Goal: Task Accomplishment & Management: Use online tool/utility

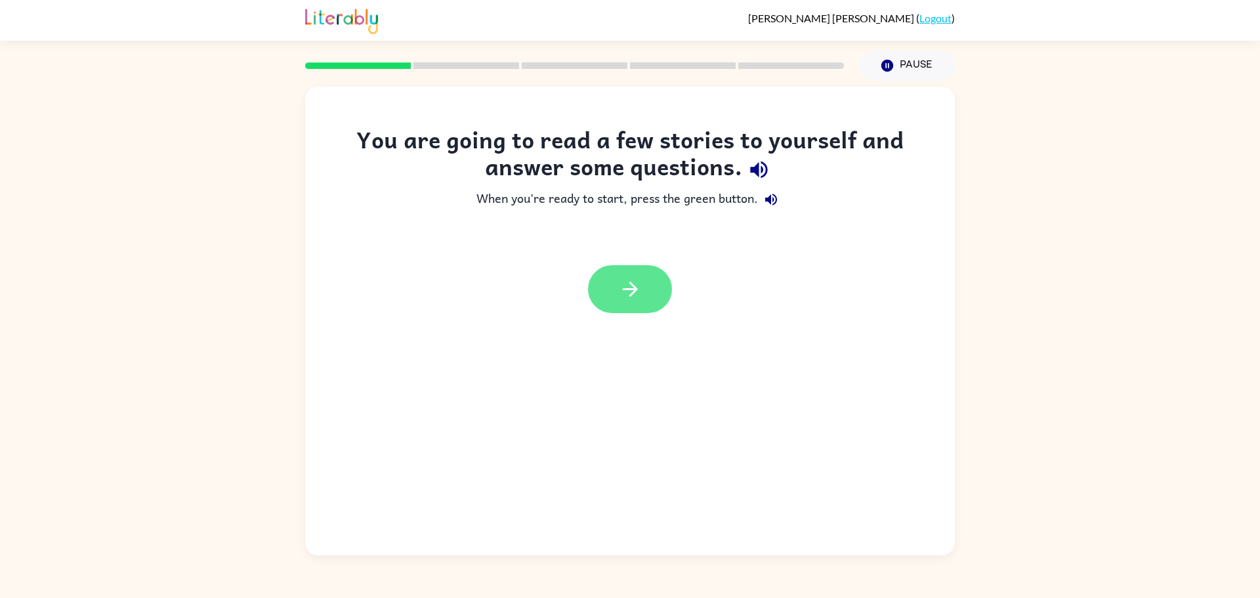
click at [635, 286] on icon "button" at bounding box center [630, 289] width 23 height 23
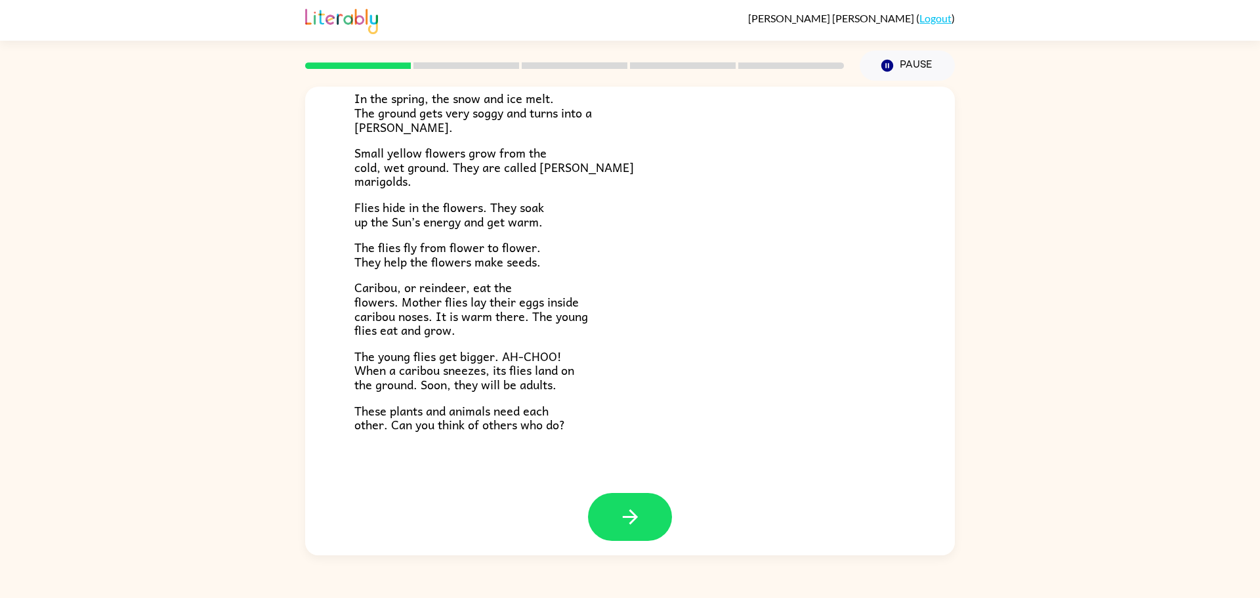
scroll to position [169, 0]
click at [632, 513] on icon "button" at bounding box center [630, 518] width 23 height 23
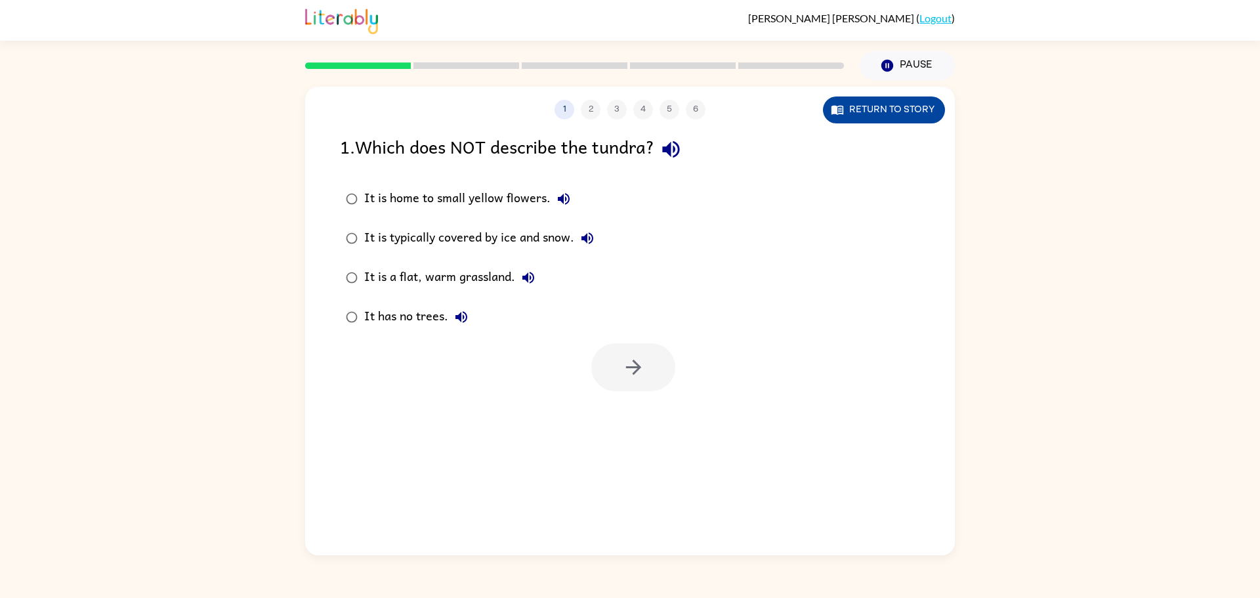
click at [906, 102] on button "Return to story" at bounding box center [884, 109] width 122 height 27
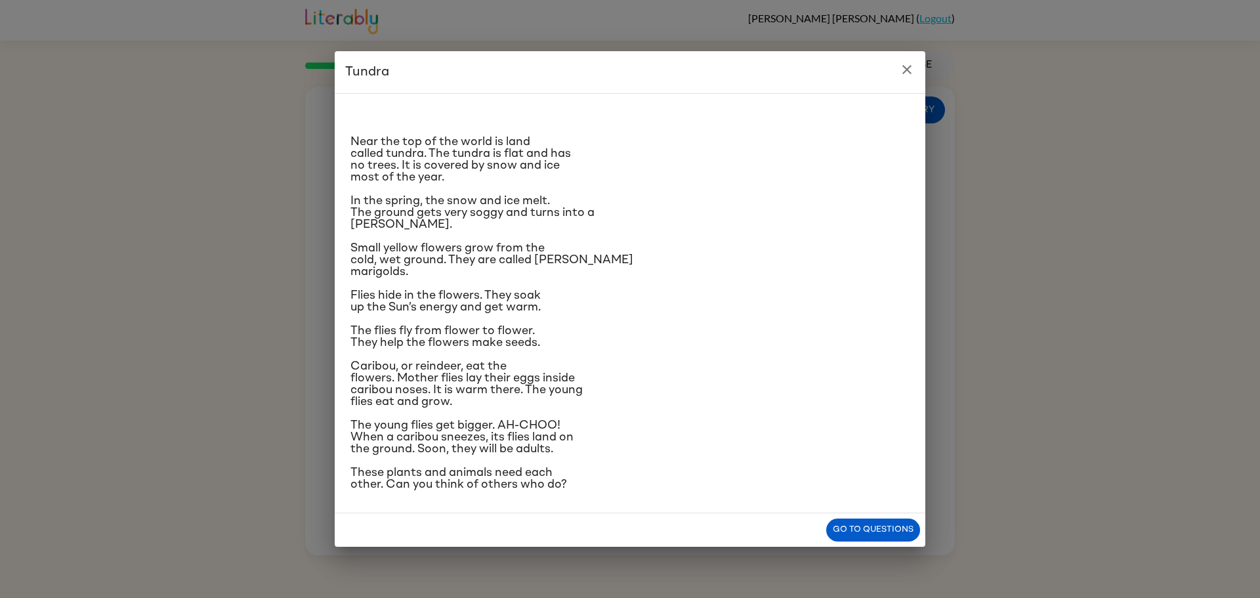
click at [909, 62] on icon "close" at bounding box center [907, 70] width 16 height 16
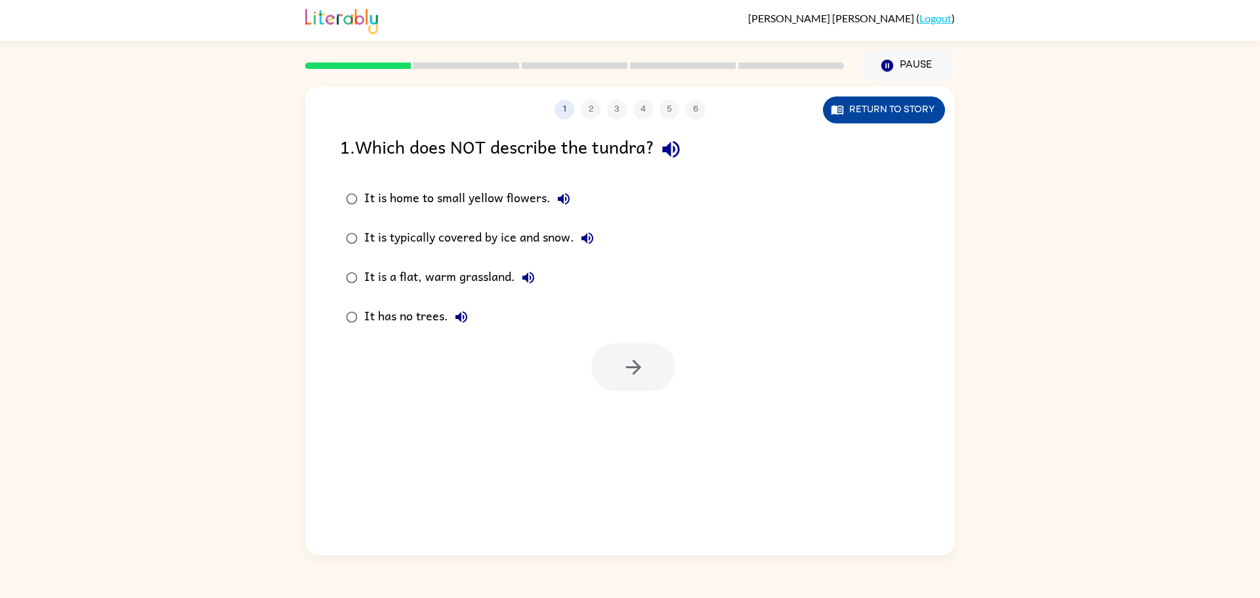
click at [890, 115] on button "Return to story" at bounding box center [884, 109] width 122 height 27
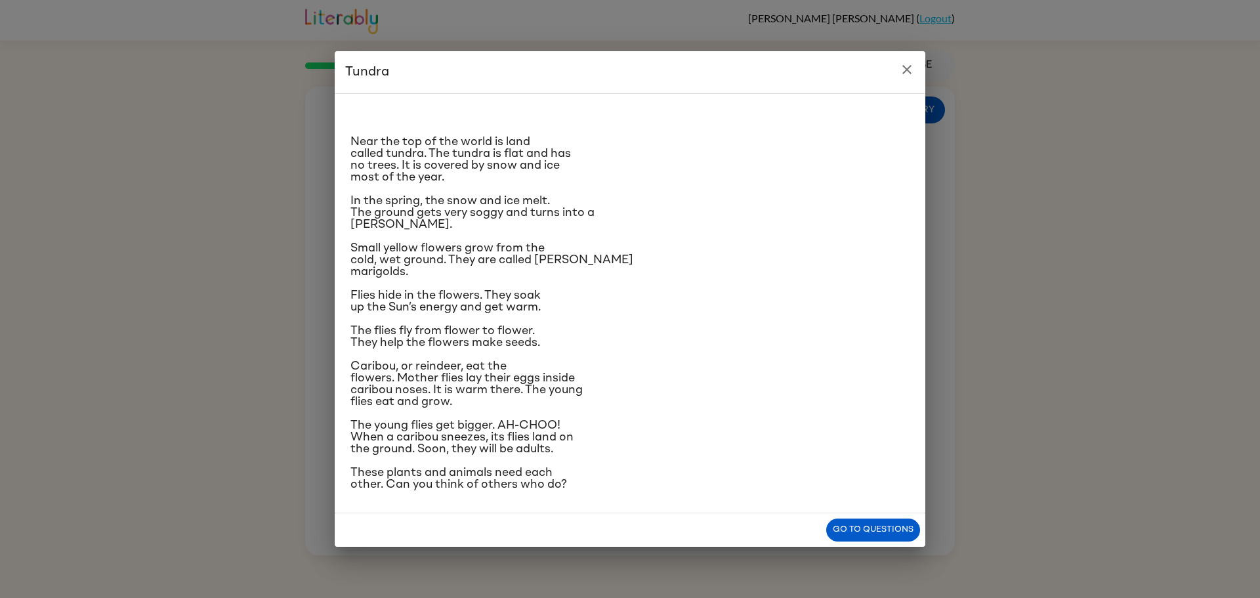
click at [906, 62] on icon "close" at bounding box center [907, 70] width 16 height 16
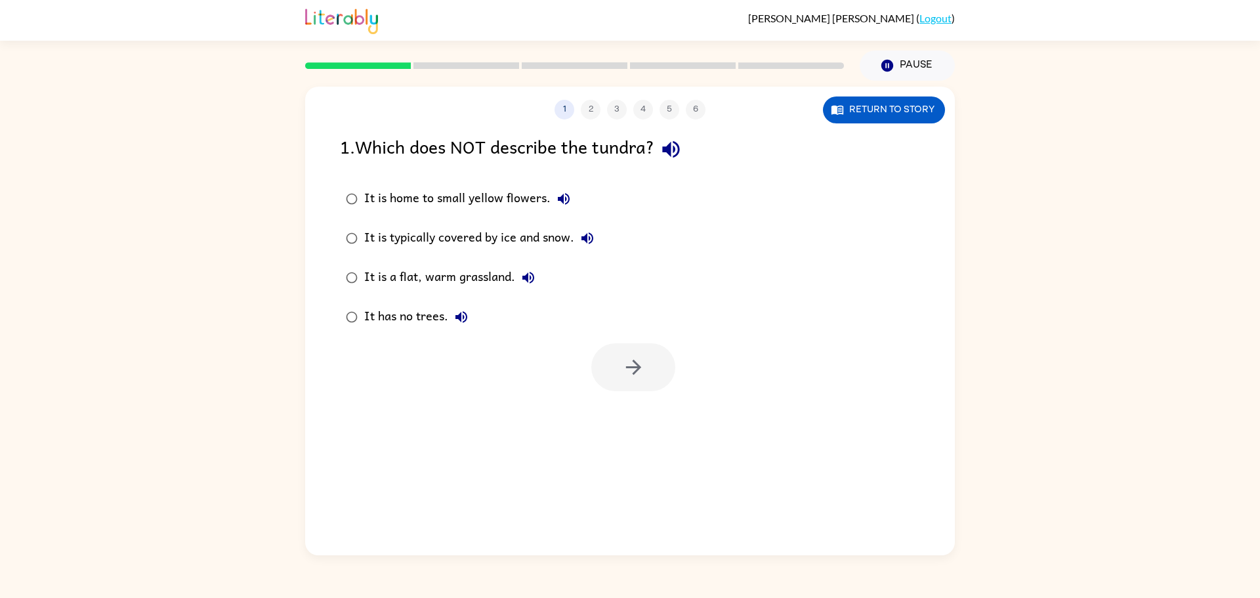
click at [505, 276] on div "It is a flat, warm grassland." at bounding box center [452, 277] width 177 height 26
click at [654, 379] on button "button" at bounding box center [633, 367] width 84 height 48
click at [585, 280] on div "The snow melts, and it turns into a marsh." at bounding box center [522, 277] width 316 height 26
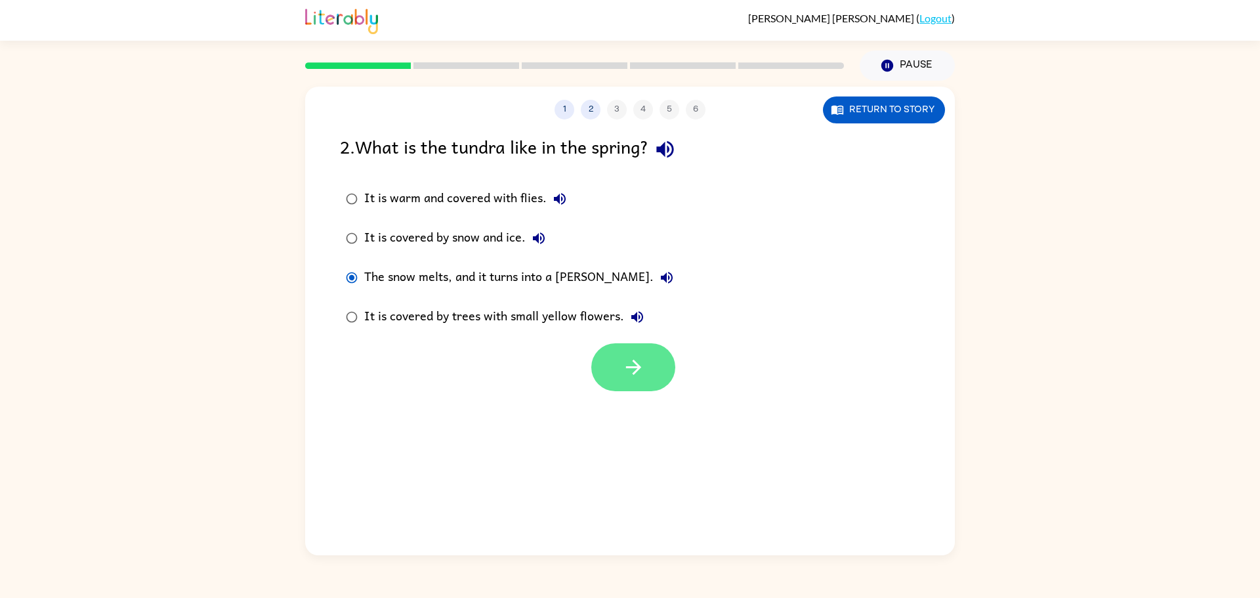
click at [642, 379] on button "button" at bounding box center [633, 367] width 84 height 48
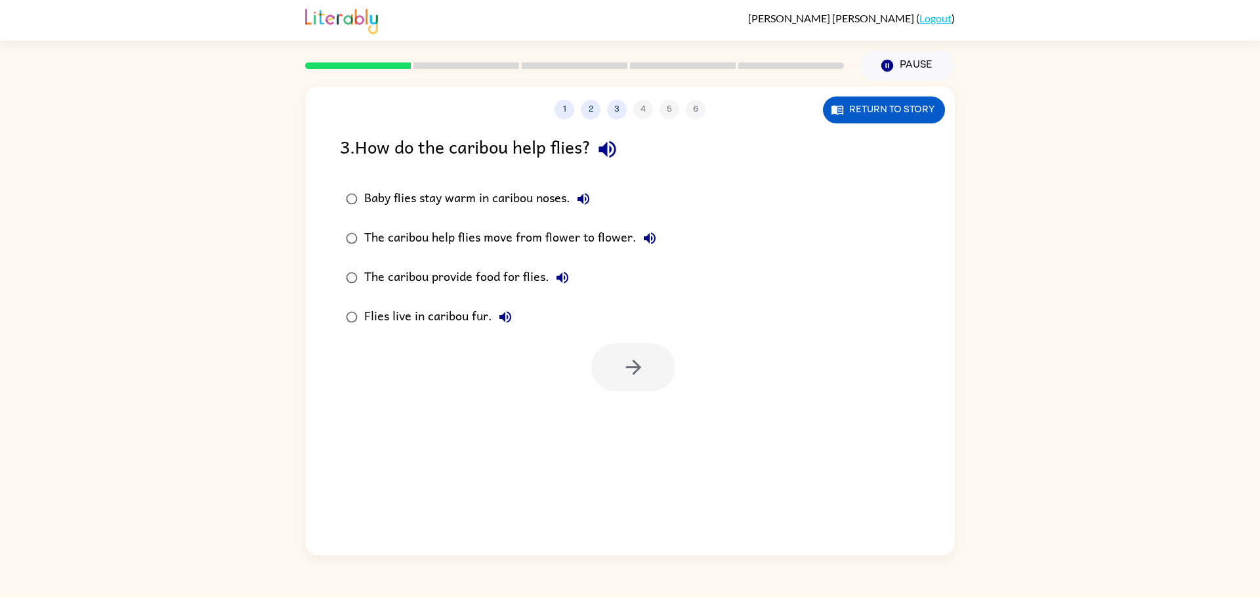
click at [535, 274] on div "The caribou provide food for flies." at bounding box center [469, 277] width 211 height 26
click at [660, 377] on button "button" at bounding box center [633, 367] width 84 height 48
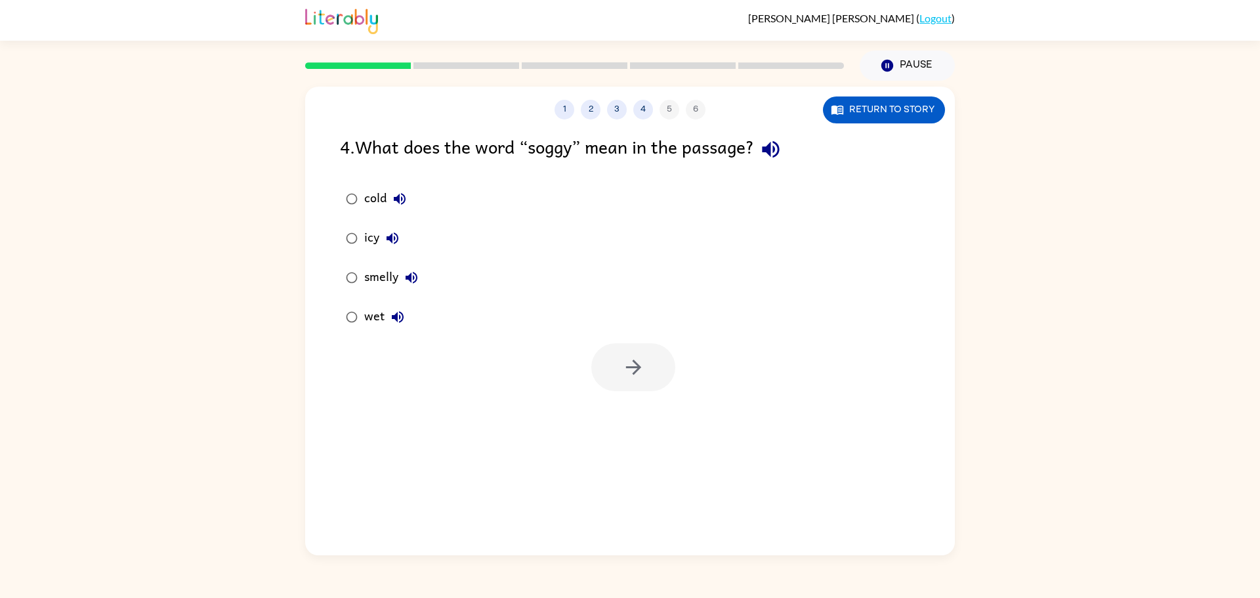
click at [376, 318] on div "wet" at bounding box center [387, 317] width 47 height 26
click at [658, 367] on button "button" at bounding box center [633, 367] width 84 height 48
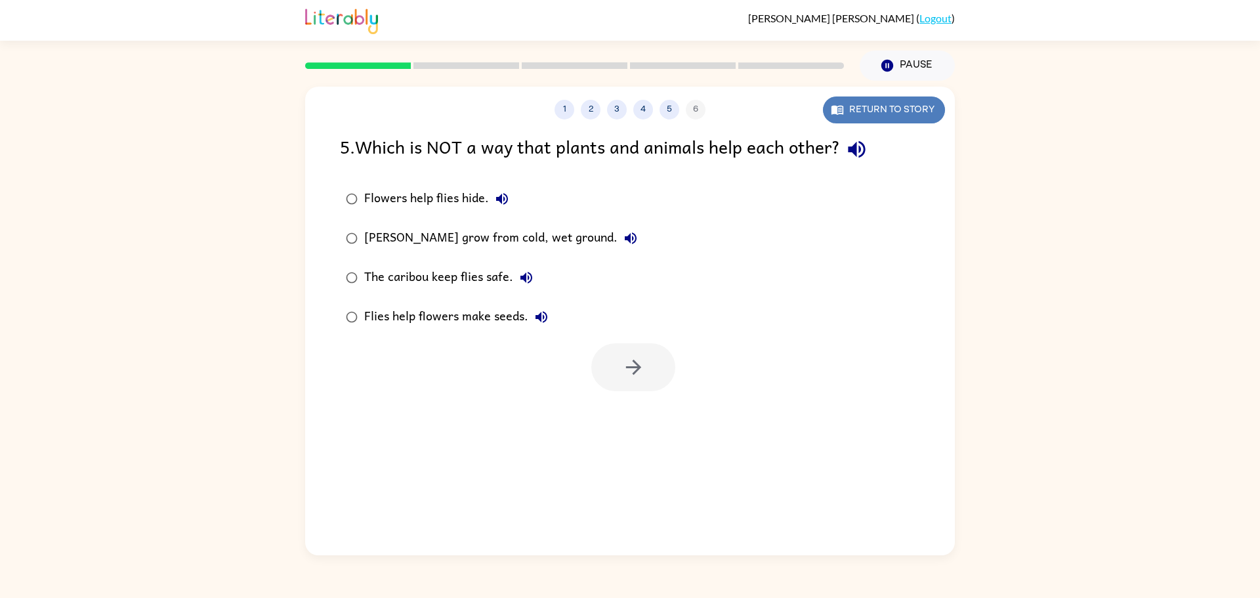
click at [869, 102] on button "Return to story" at bounding box center [884, 109] width 122 height 27
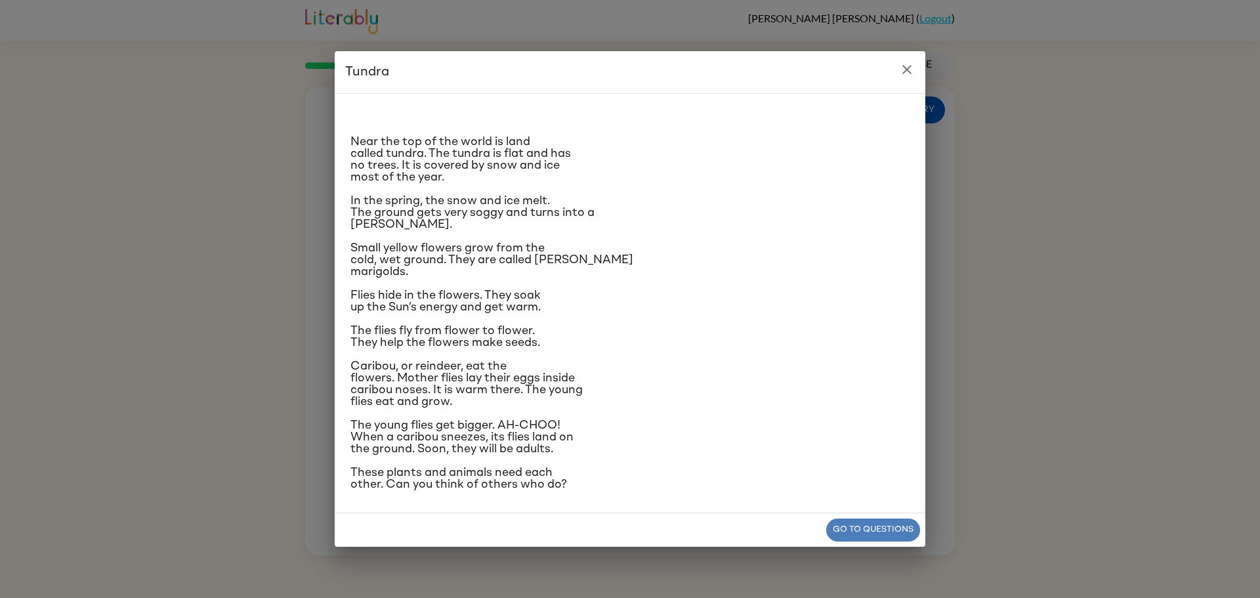
click at [908, 541] on button "Go to questions" at bounding box center [873, 529] width 94 height 23
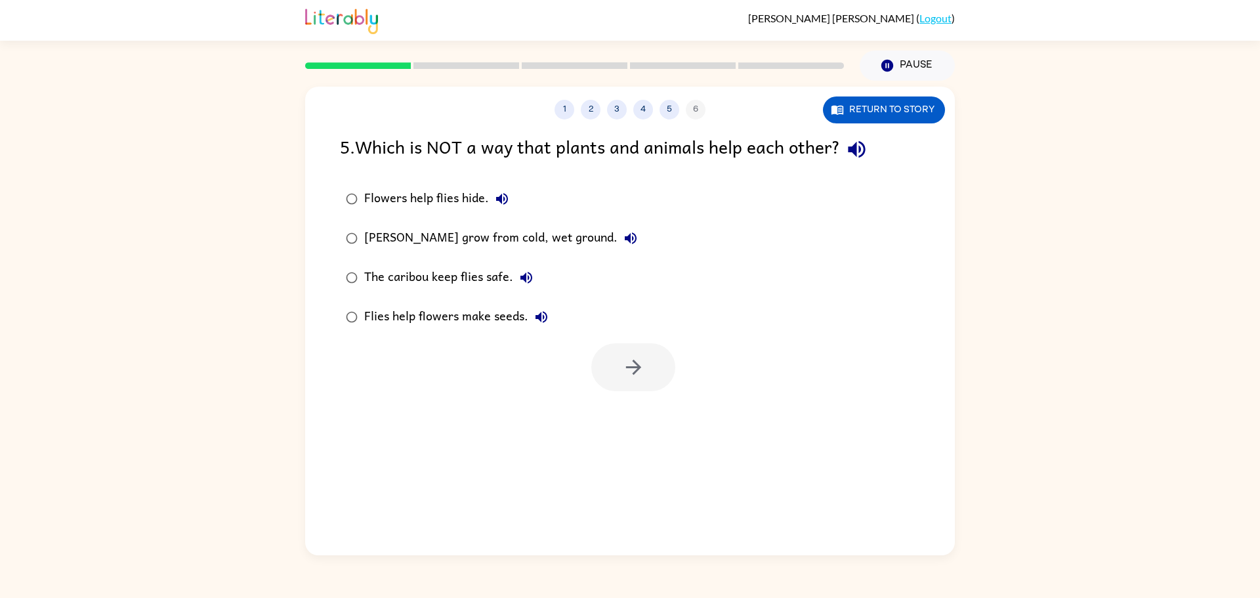
click at [932, 18] on link "Logout" at bounding box center [935, 18] width 32 height 12
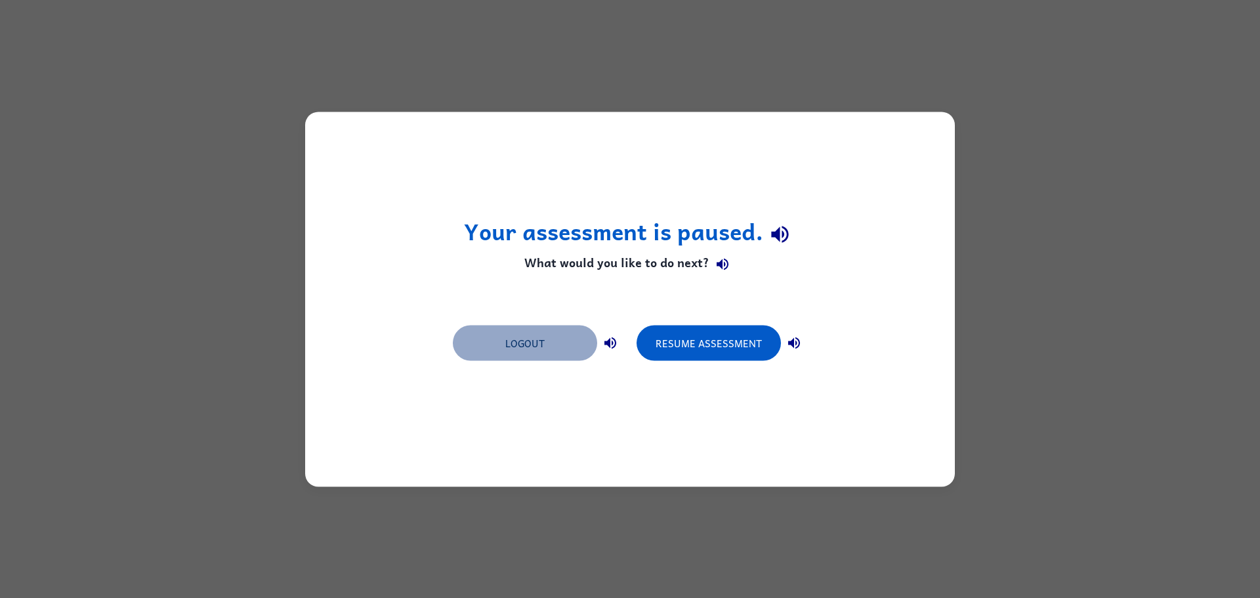
click at [556, 343] on button "Logout" at bounding box center [525, 342] width 144 height 35
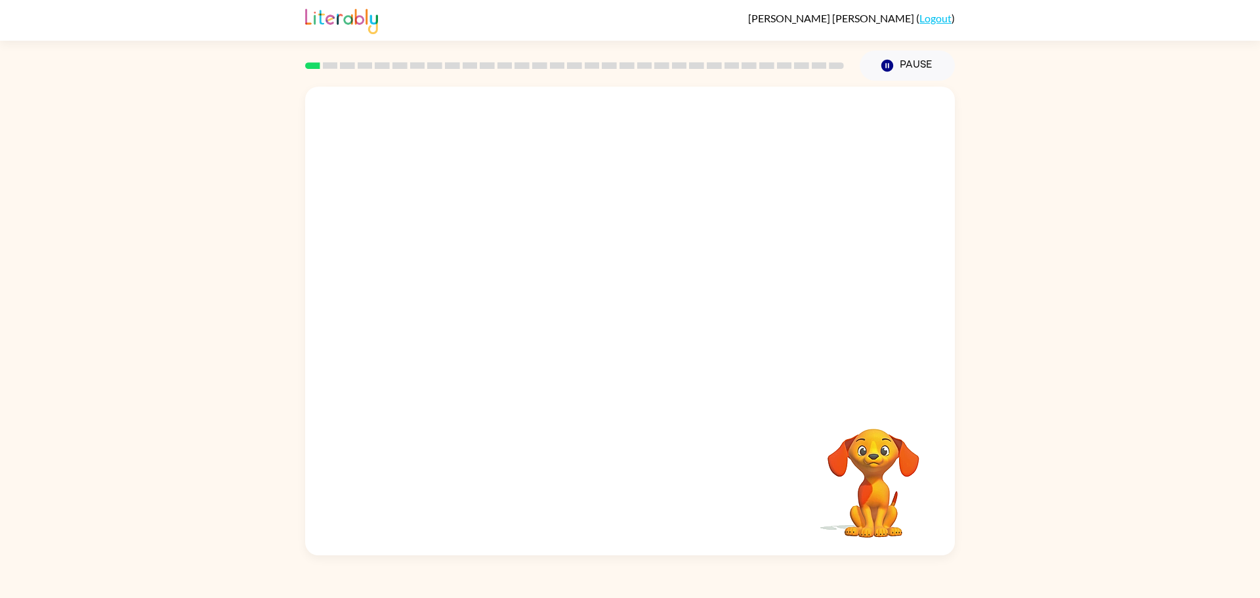
click at [874, 461] on video "Your browser must support playing .mp4 files to use Literably. Please try using…" at bounding box center [873, 473] width 131 height 131
click at [660, 299] on div at bounding box center [630, 244] width 650 height 314
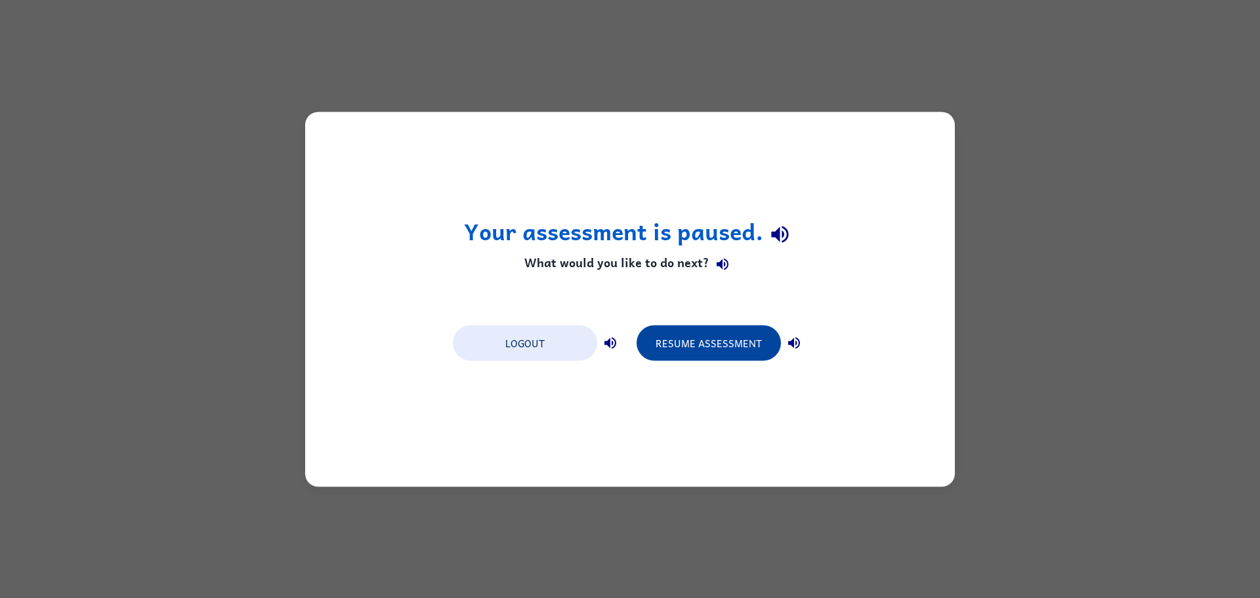
click at [717, 346] on button "Resume Assessment" at bounding box center [709, 342] width 144 height 35
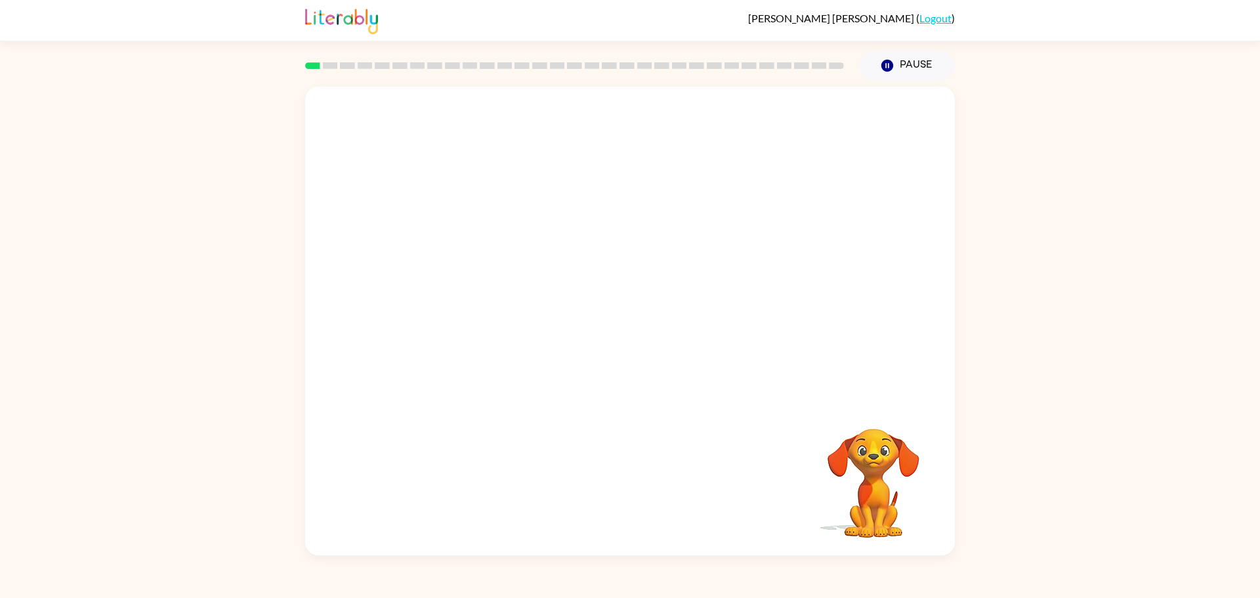
click at [847, 493] on video "Your browser must support playing .mp4 files to use Literably. Please try using…" at bounding box center [873, 473] width 131 height 131
click at [631, 329] on icon "button" at bounding box center [630, 327] width 23 height 23
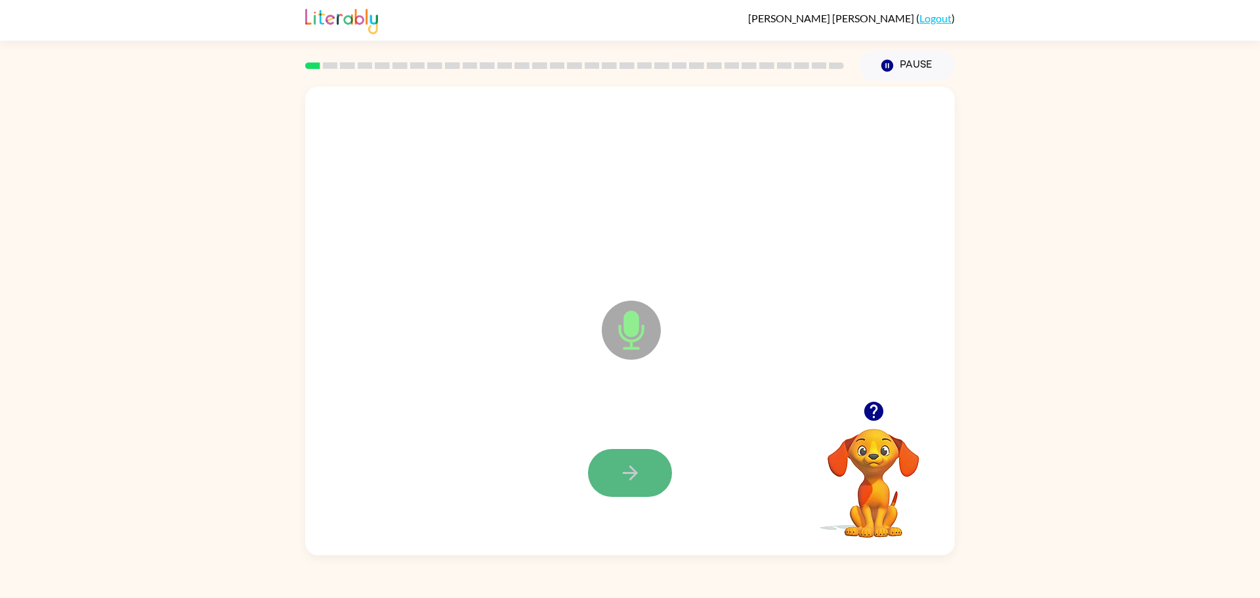
click at [661, 472] on button "button" at bounding box center [630, 473] width 84 height 48
click at [637, 478] on icon "button" at bounding box center [630, 472] width 23 height 23
click at [638, 478] on icon "button" at bounding box center [630, 472] width 23 height 23
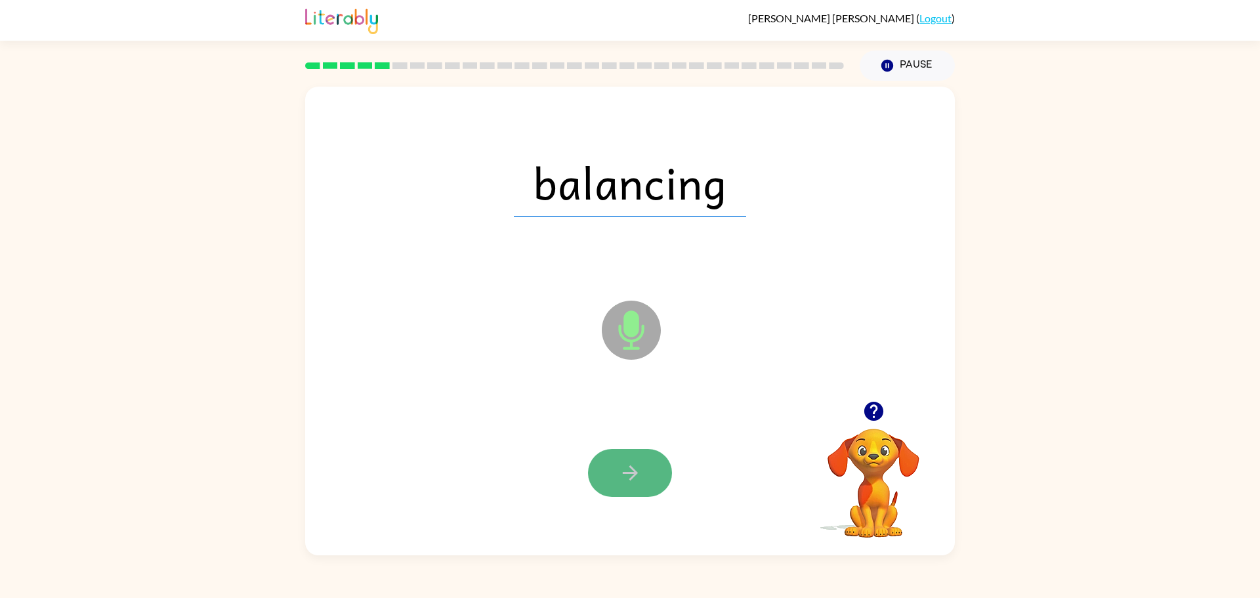
click at [635, 466] on icon "button" at bounding box center [630, 472] width 23 height 23
click at [643, 467] on button "button" at bounding box center [630, 473] width 84 height 48
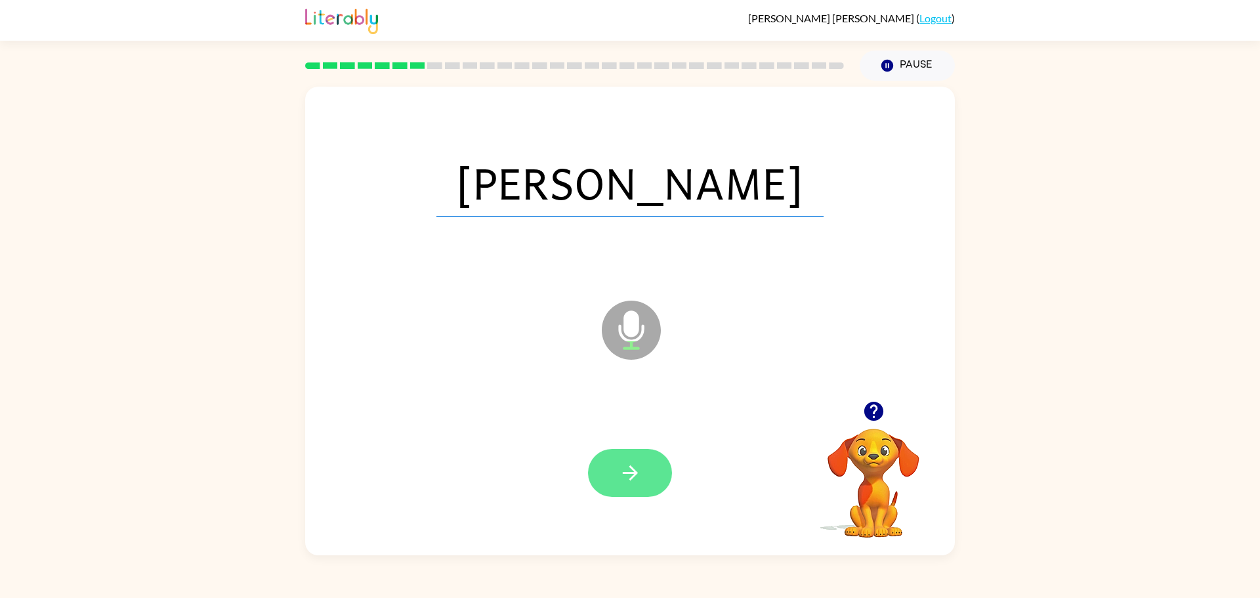
click at [631, 476] on icon "button" at bounding box center [630, 472] width 23 height 23
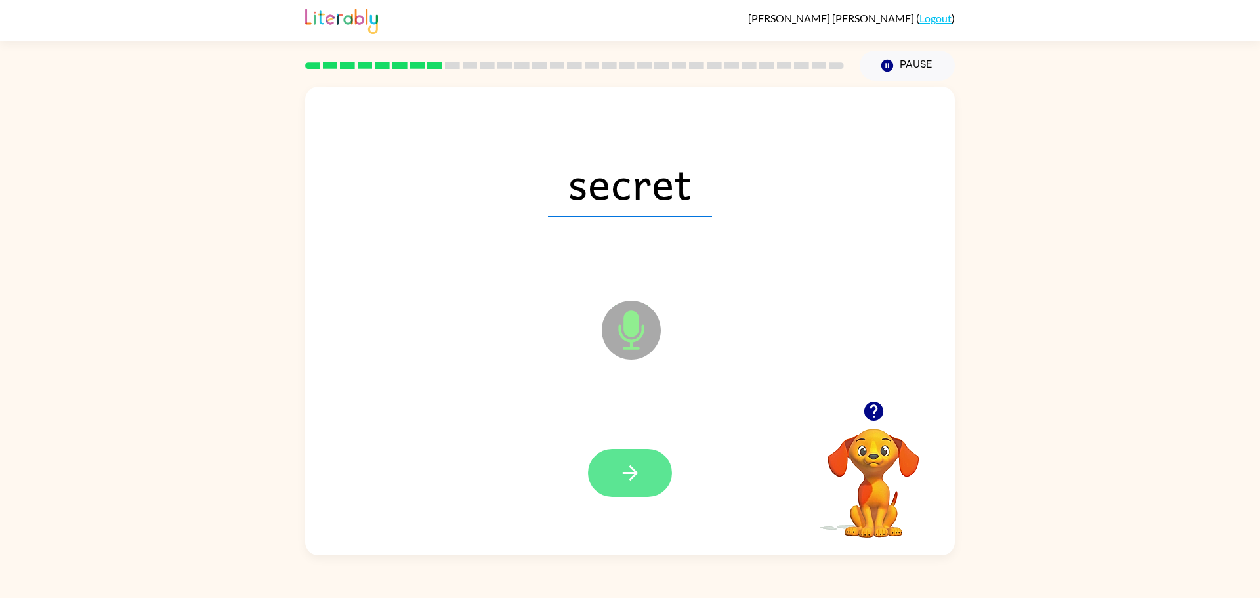
click at [635, 461] on icon "button" at bounding box center [630, 472] width 23 height 23
click at [629, 482] on icon "button" at bounding box center [630, 472] width 23 height 23
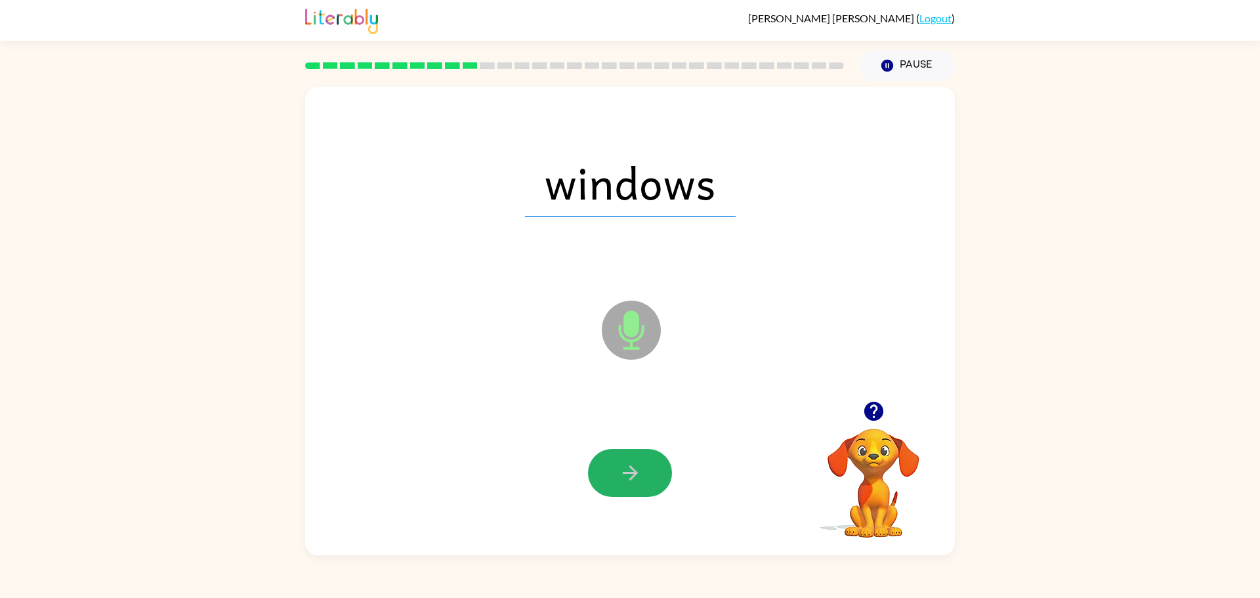
click at [629, 482] on icon "button" at bounding box center [630, 472] width 23 height 23
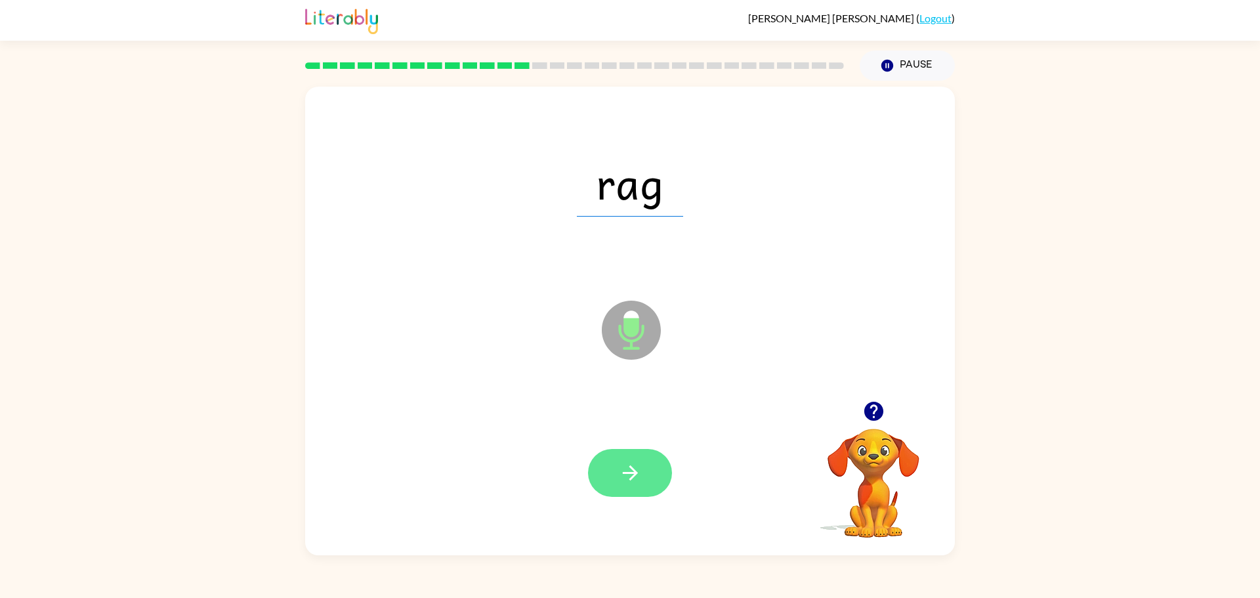
click at [625, 466] on icon "button" at bounding box center [630, 472] width 23 height 23
click at [629, 472] on icon "button" at bounding box center [629, 472] width 15 height 15
click at [631, 470] on icon "button" at bounding box center [630, 472] width 23 height 23
click at [635, 472] on icon "button" at bounding box center [629, 472] width 15 height 15
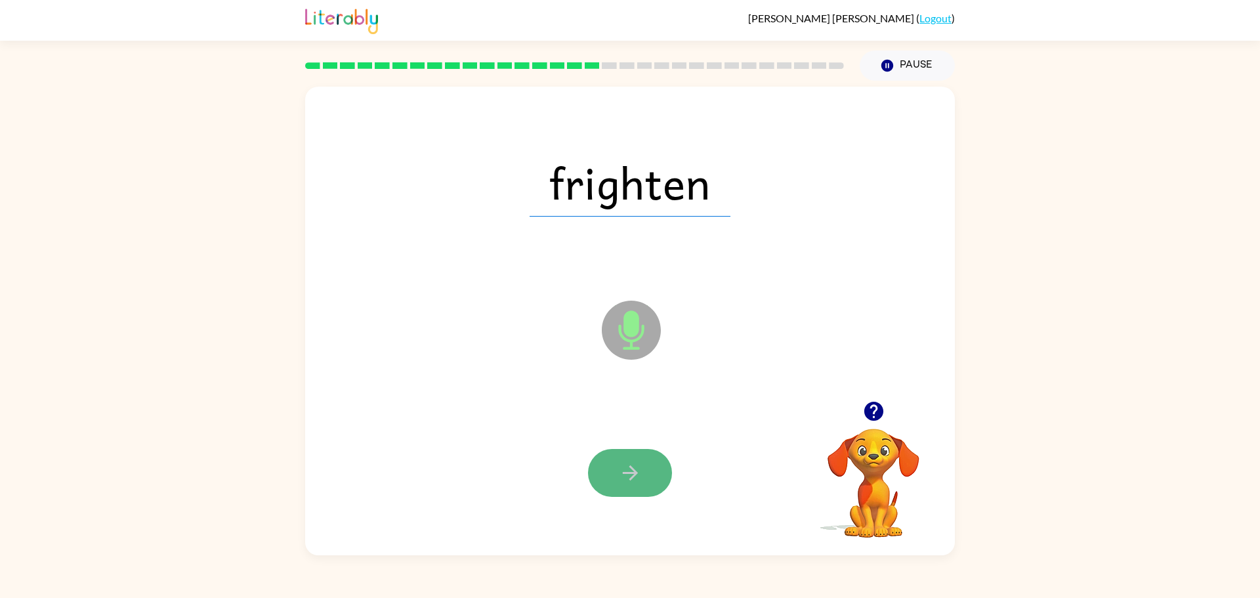
click at [639, 475] on icon "button" at bounding box center [630, 472] width 23 height 23
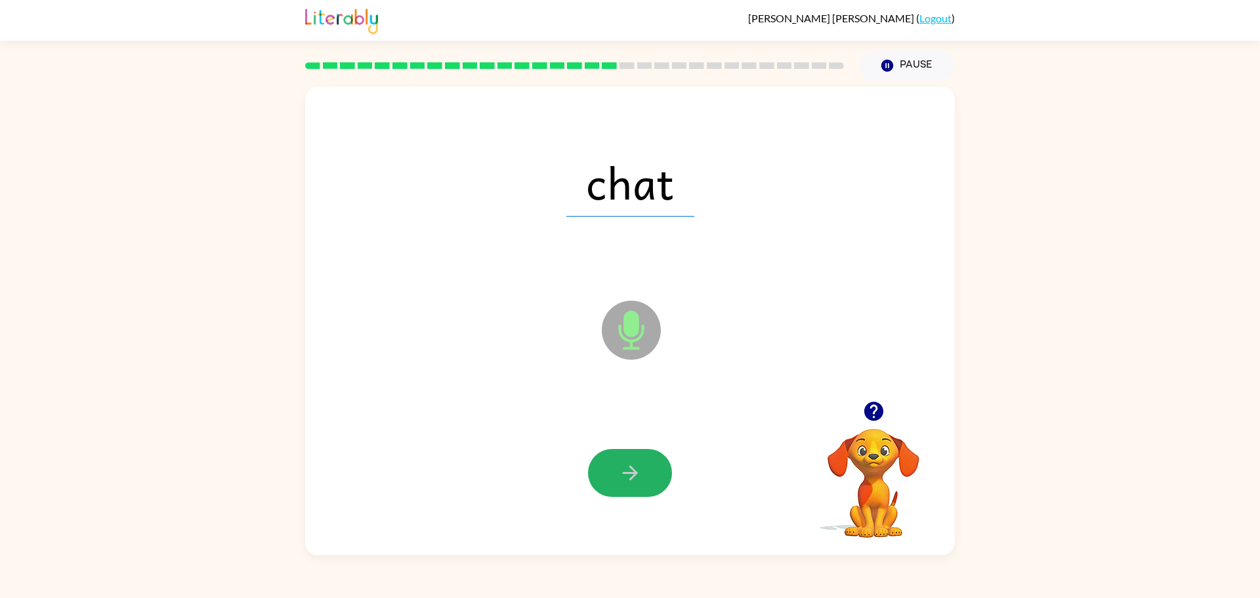
click at [639, 475] on icon "button" at bounding box center [630, 472] width 23 height 23
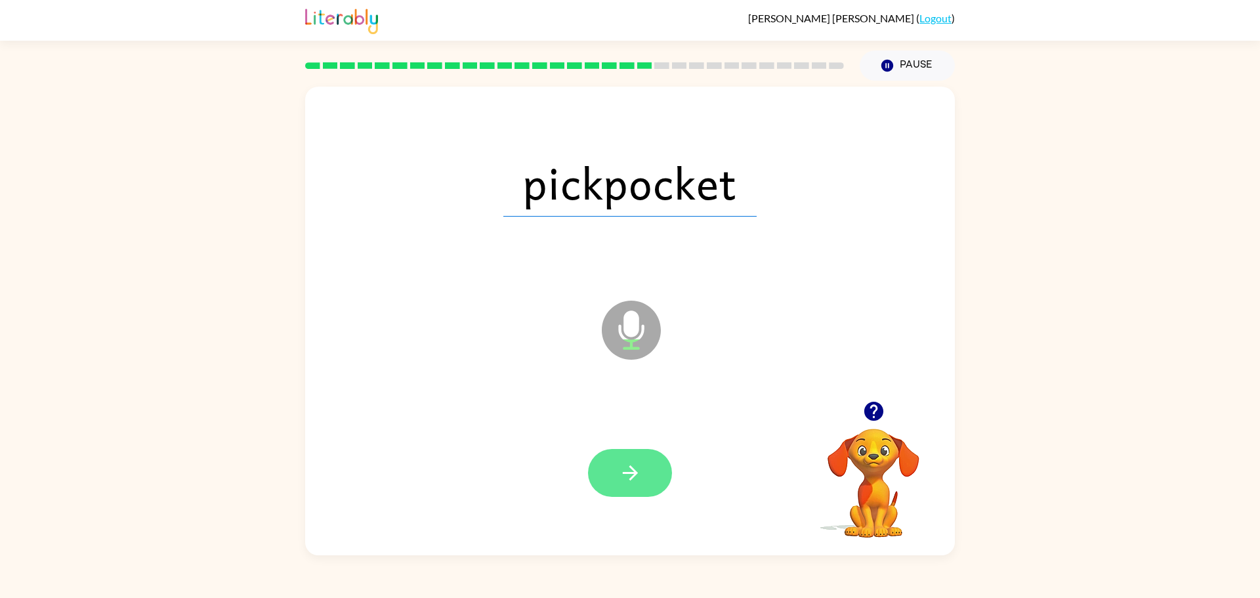
click at [637, 463] on icon "button" at bounding box center [630, 472] width 23 height 23
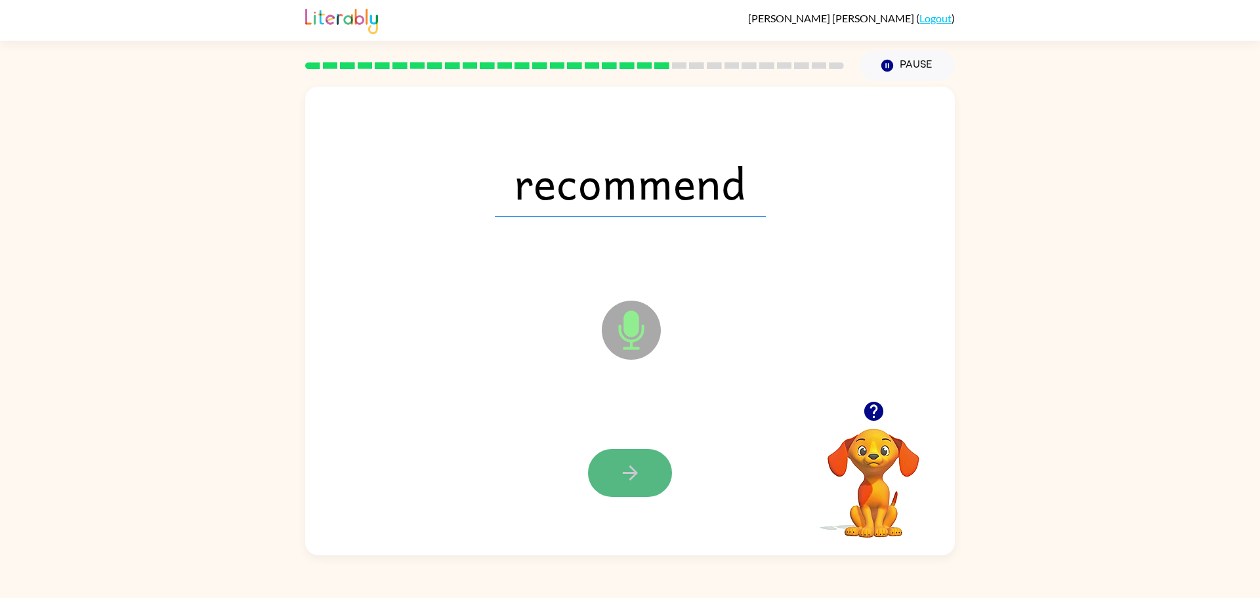
click at [624, 486] on button "button" at bounding box center [630, 473] width 84 height 48
click at [624, 485] on button "button" at bounding box center [630, 473] width 84 height 48
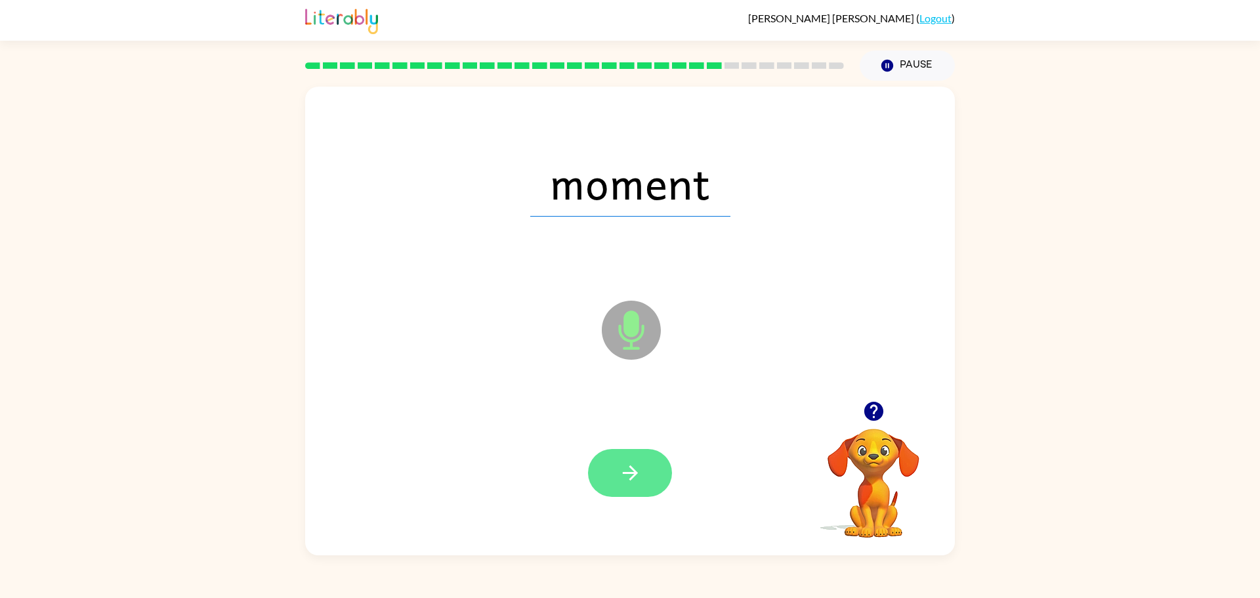
click at [650, 468] on button "button" at bounding box center [630, 473] width 84 height 48
click at [648, 472] on button "button" at bounding box center [630, 473] width 84 height 48
click at [605, 464] on button "button" at bounding box center [630, 473] width 84 height 48
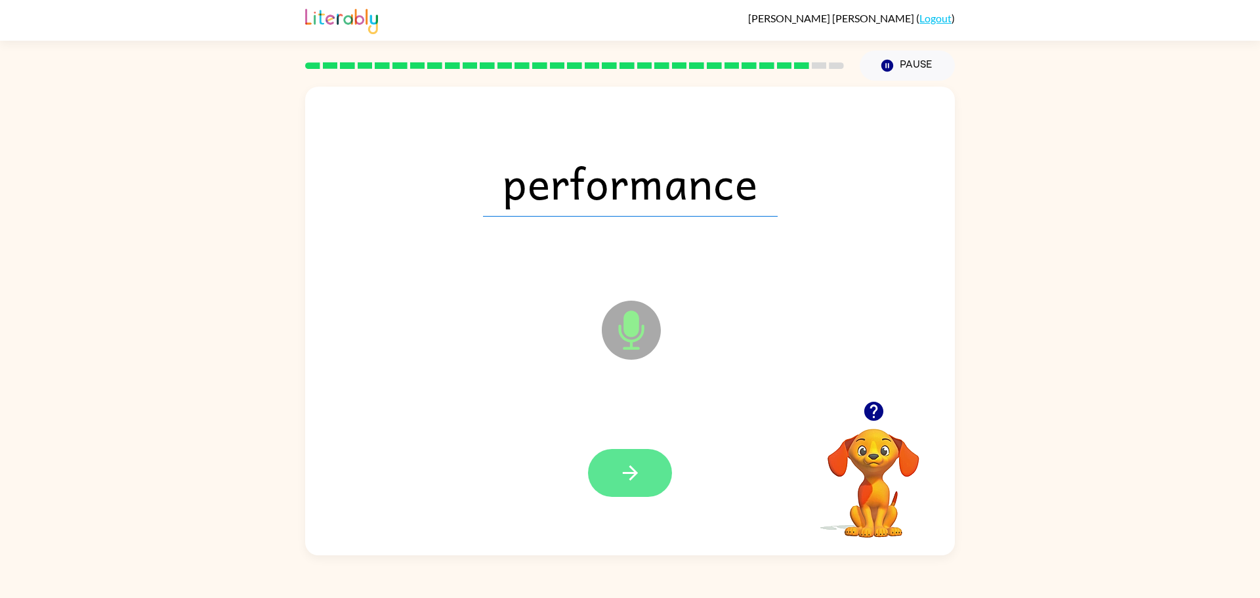
click at [641, 474] on icon "button" at bounding box center [630, 472] width 23 height 23
click at [640, 472] on icon "button" at bounding box center [630, 472] width 23 height 23
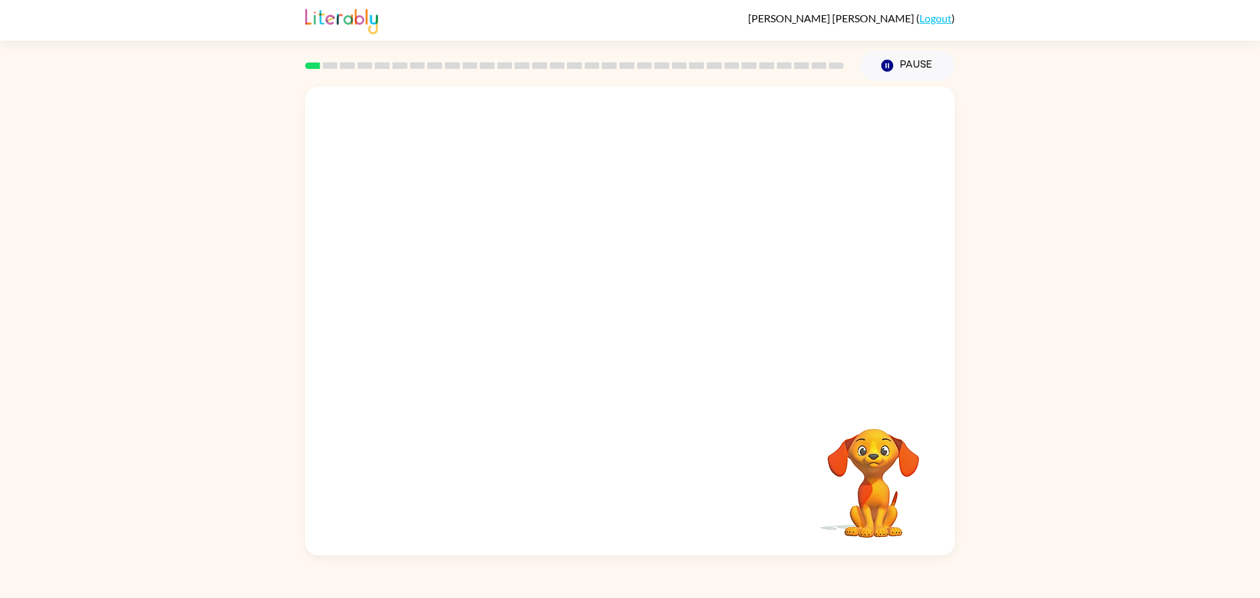
click at [406, 299] on video "Your browser must support playing .mp4 files to use Literably. Please try using…" at bounding box center [630, 244] width 650 height 314
click at [406, 299] on div at bounding box center [630, 321] width 650 height 469
click at [619, 322] on icon "button" at bounding box center [630, 327] width 23 height 23
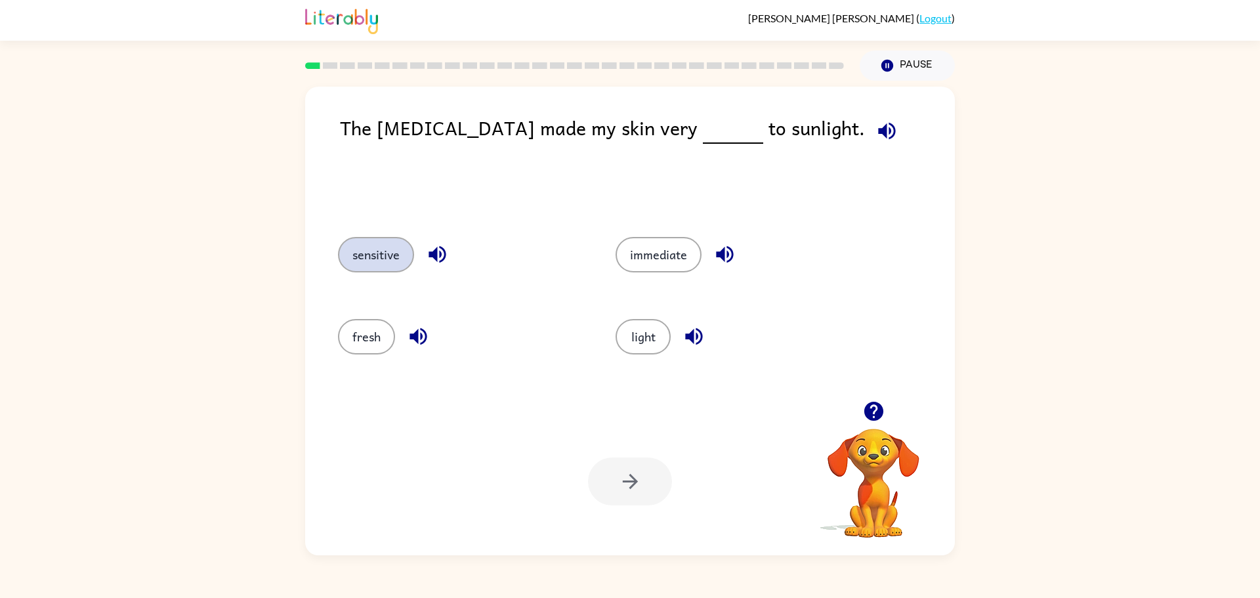
click at [369, 249] on button "sensitive" at bounding box center [376, 254] width 76 height 35
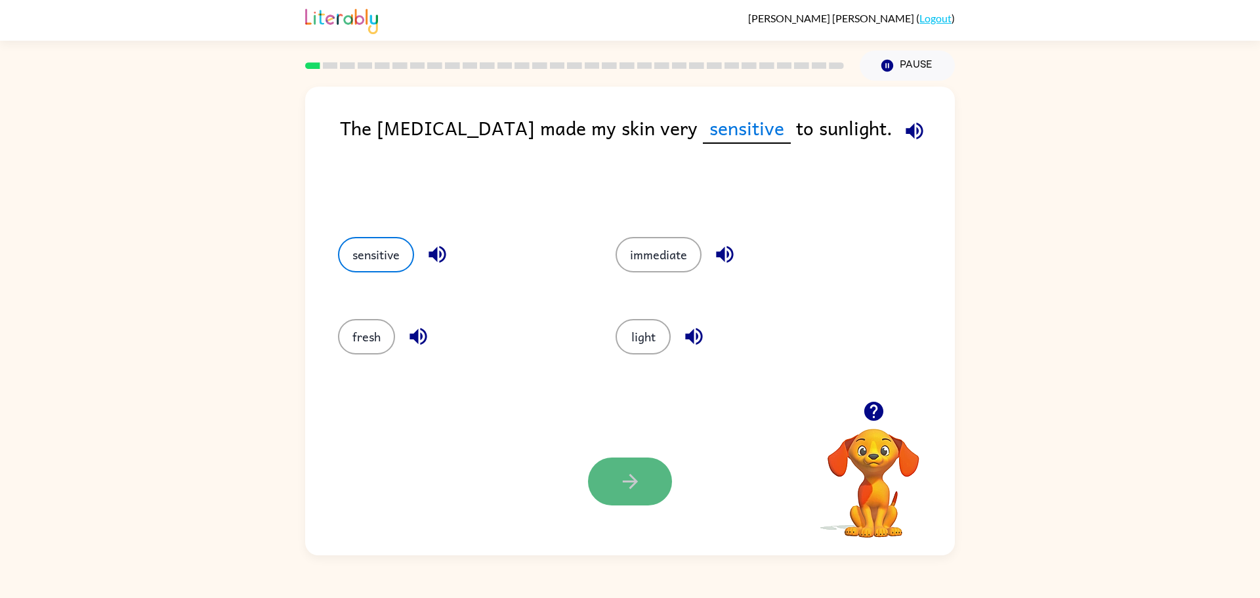
click at [640, 482] on icon "button" at bounding box center [630, 481] width 23 height 23
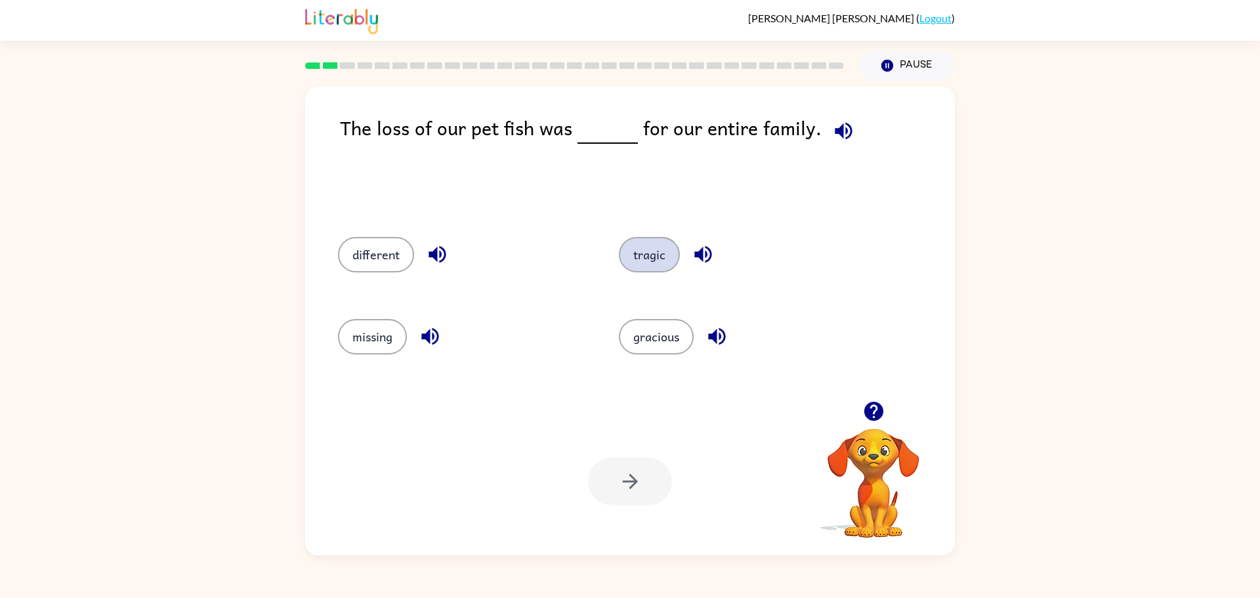
click at [654, 261] on button "tragic" at bounding box center [649, 254] width 61 height 35
click at [641, 480] on icon "button" at bounding box center [630, 481] width 23 height 23
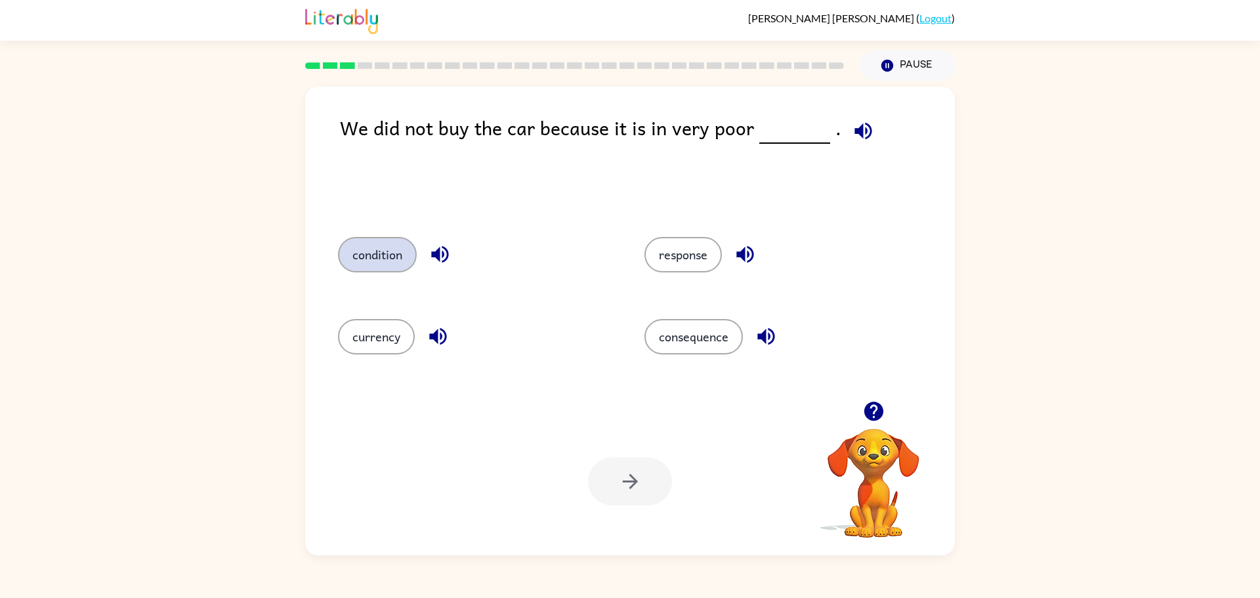
click at [392, 262] on button "condition" at bounding box center [377, 254] width 79 height 35
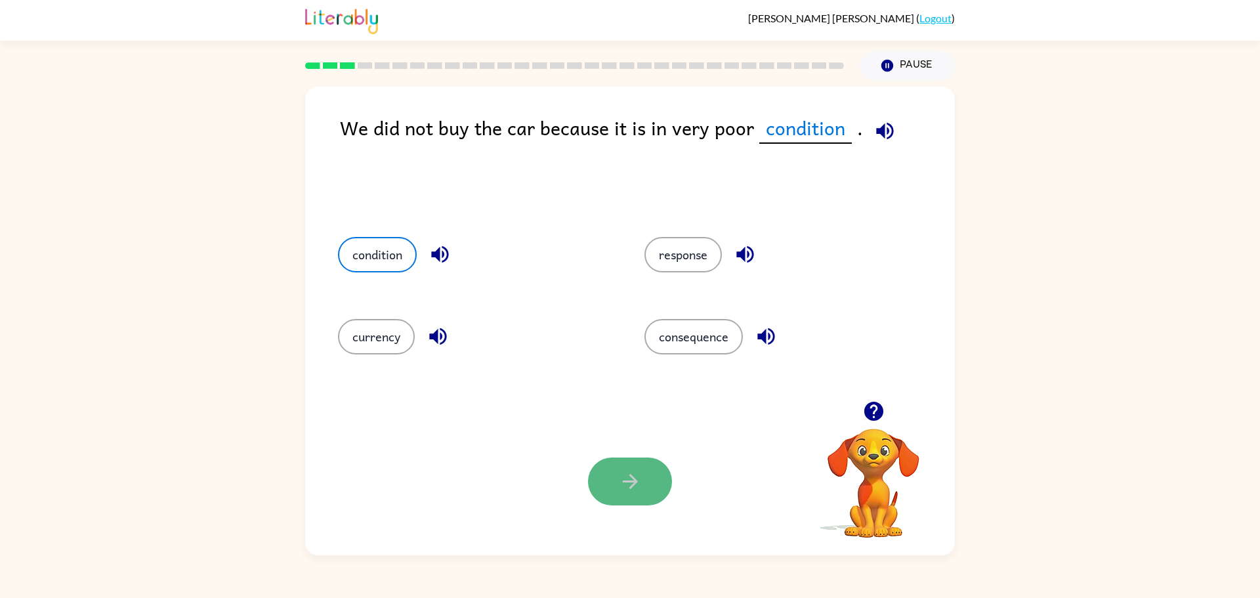
click at [624, 473] on icon "button" at bounding box center [630, 481] width 23 height 23
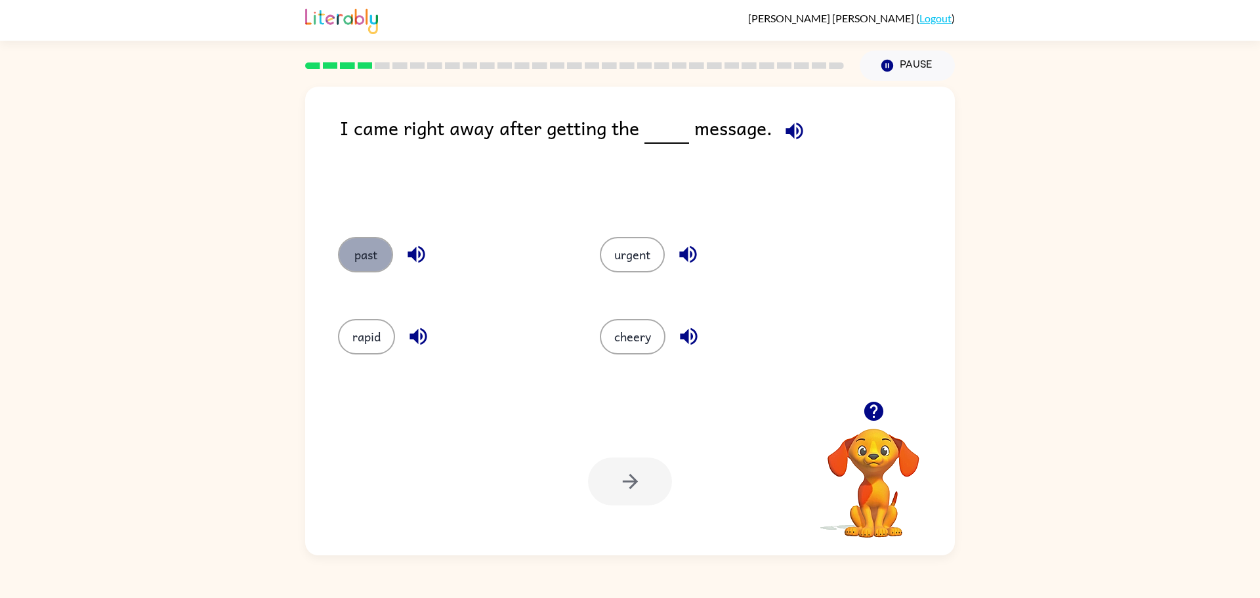
click at [372, 261] on button "past" at bounding box center [365, 254] width 55 height 35
click at [622, 475] on icon "button" at bounding box center [630, 481] width 23 height 23
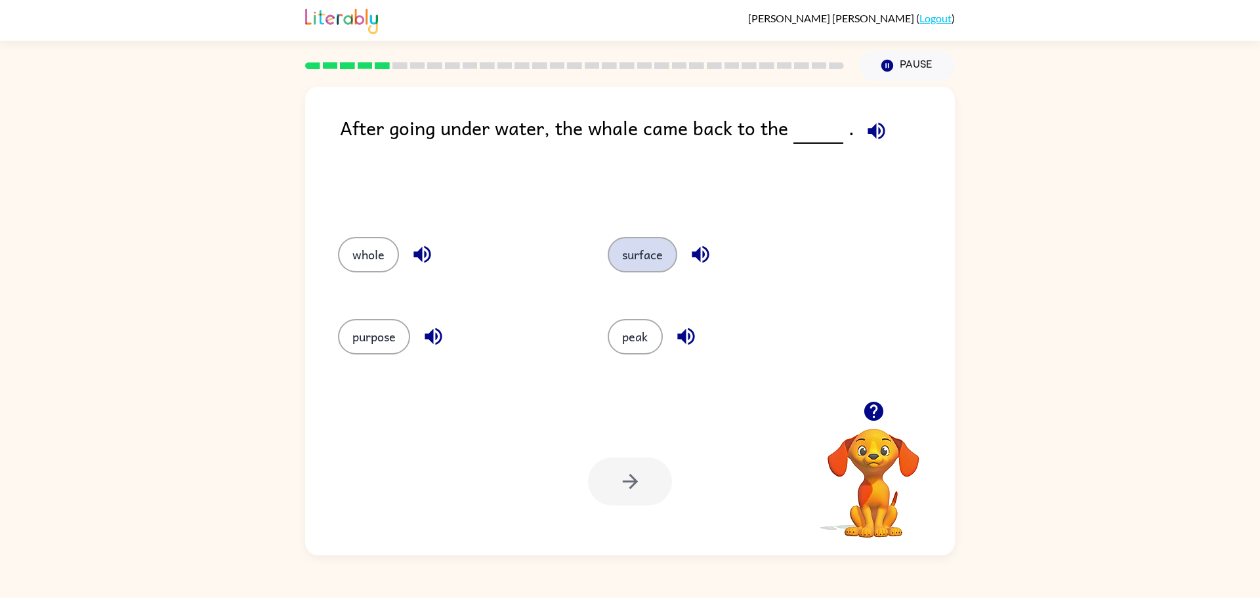
click at [672, 243] on button "surface" at bounding box center [643, 254] width 70 height 35
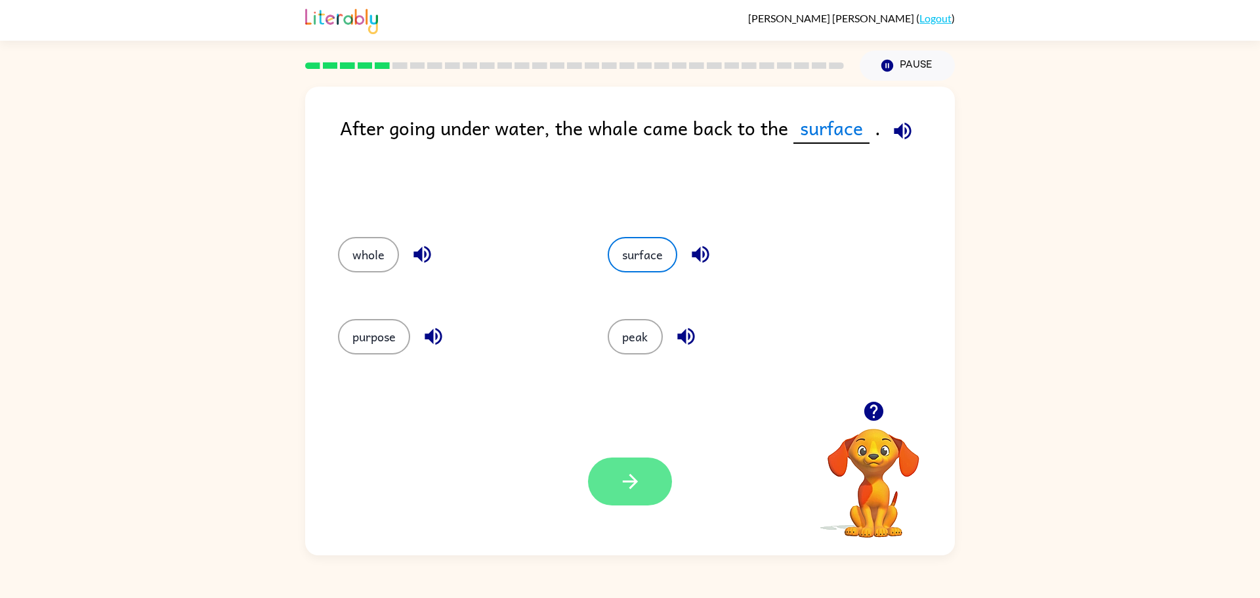
click at [639, 469] on button "button" at bounding box center [630, 481] width 84 height 48
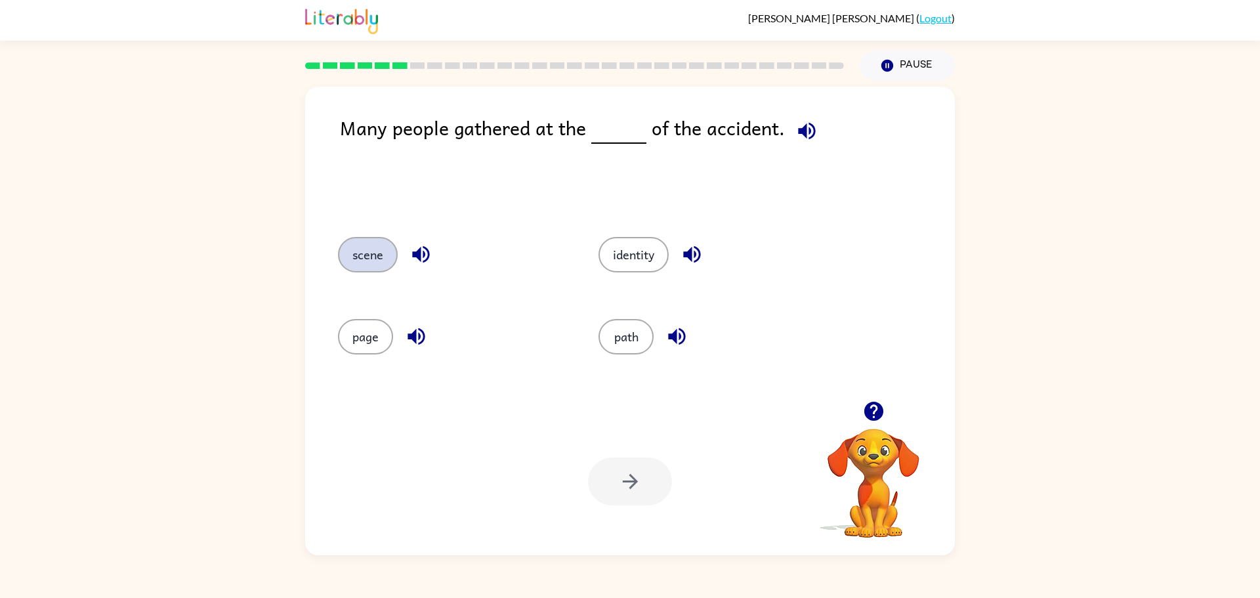
click at [380, 253] on button "scene" at bounding box center [368, 254] width 60 height 35
click at [642, 481] on button "button" at bounding box center [630, 481] width 84 height 48
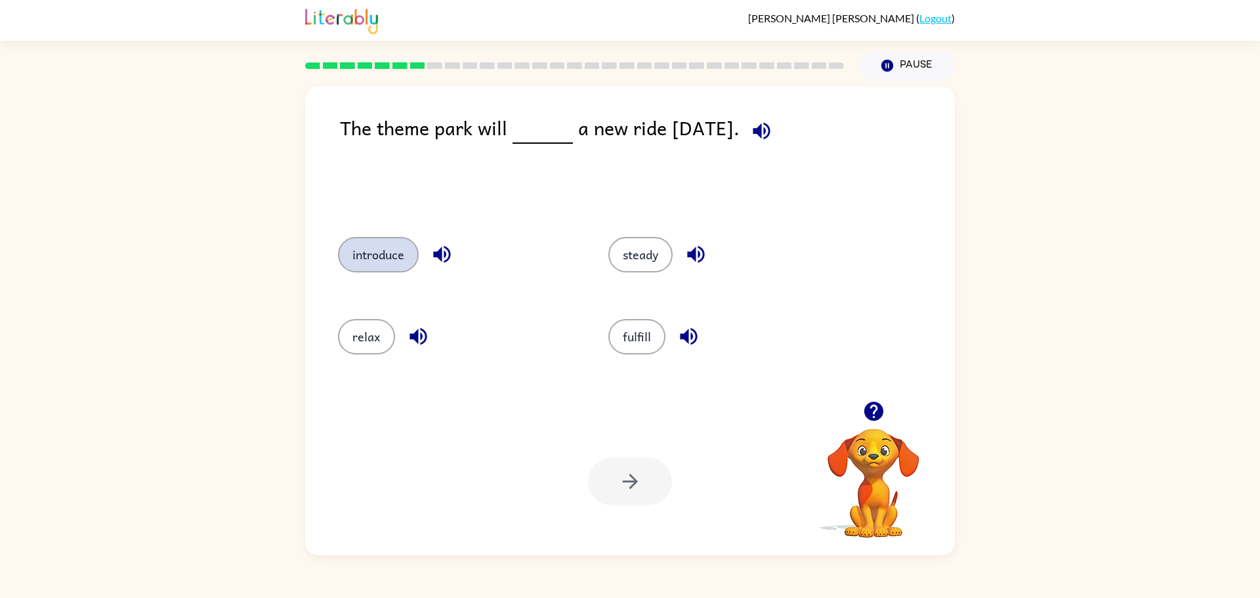
click at [383, 254] on button "introduce" at bounding box center [378, 254] width 81 height 35
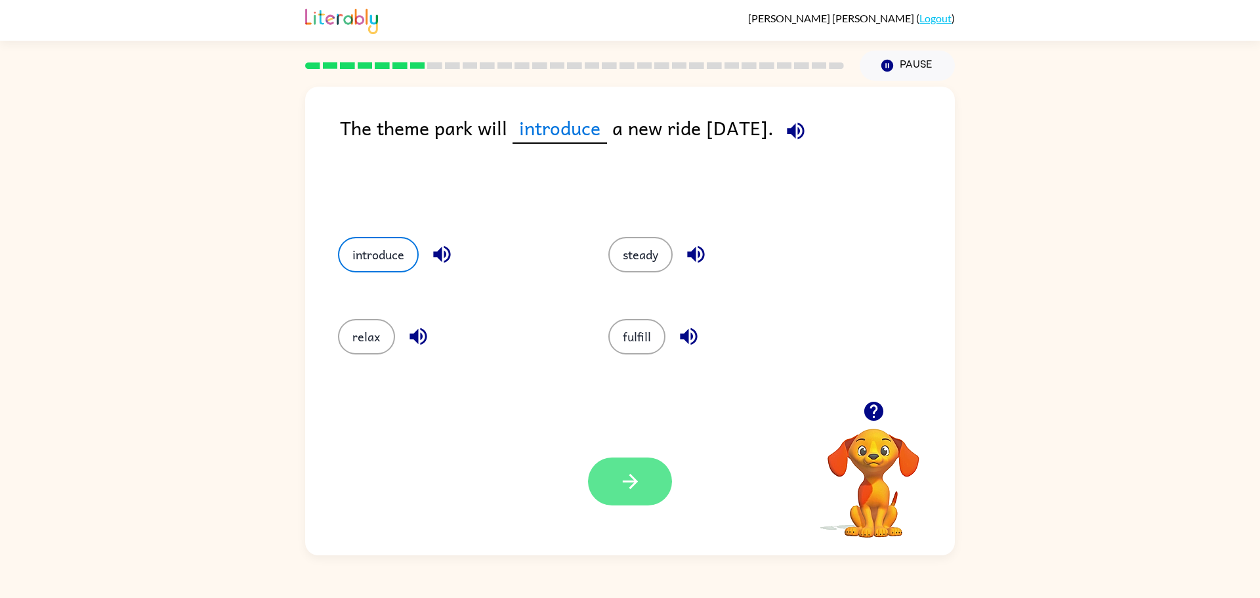
click at [637, 499] on button "button" at bounding box center [630, 481] width 84 height 48
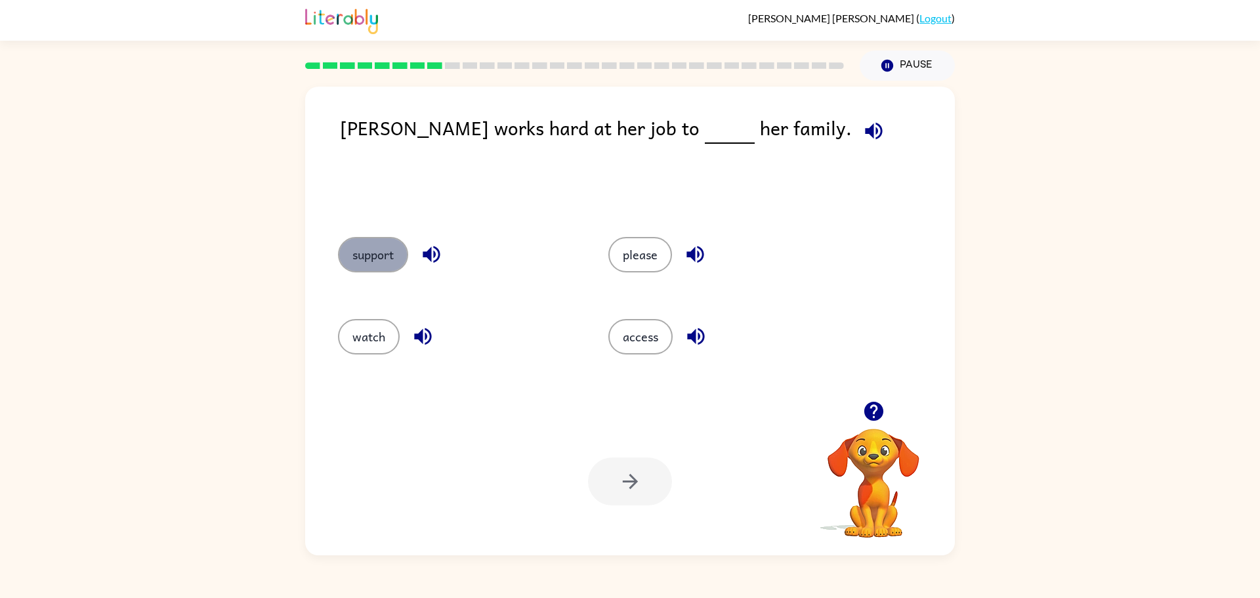
click at [381, 253] on button "support" at bounding box center [373, 254] width 70 height 35
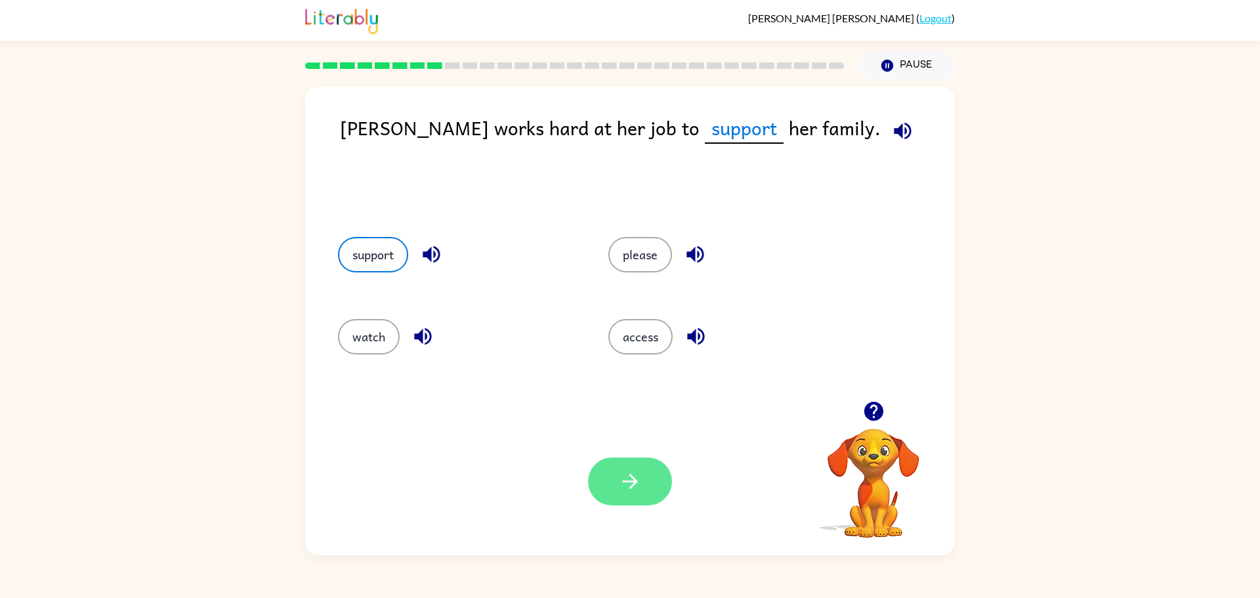
click at [653, 481] on button "button" at bounding box center [630, 481] width 84 height 48
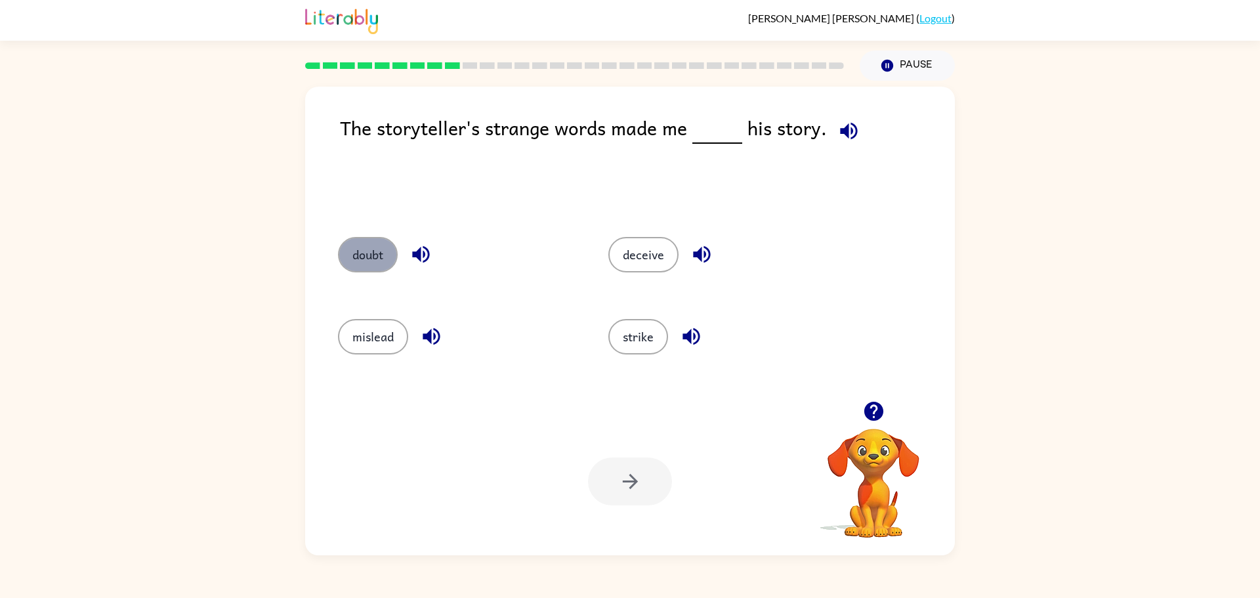
click at [383, 262] on button "doubt" at bounding box center [368, 254] width 60 height 35
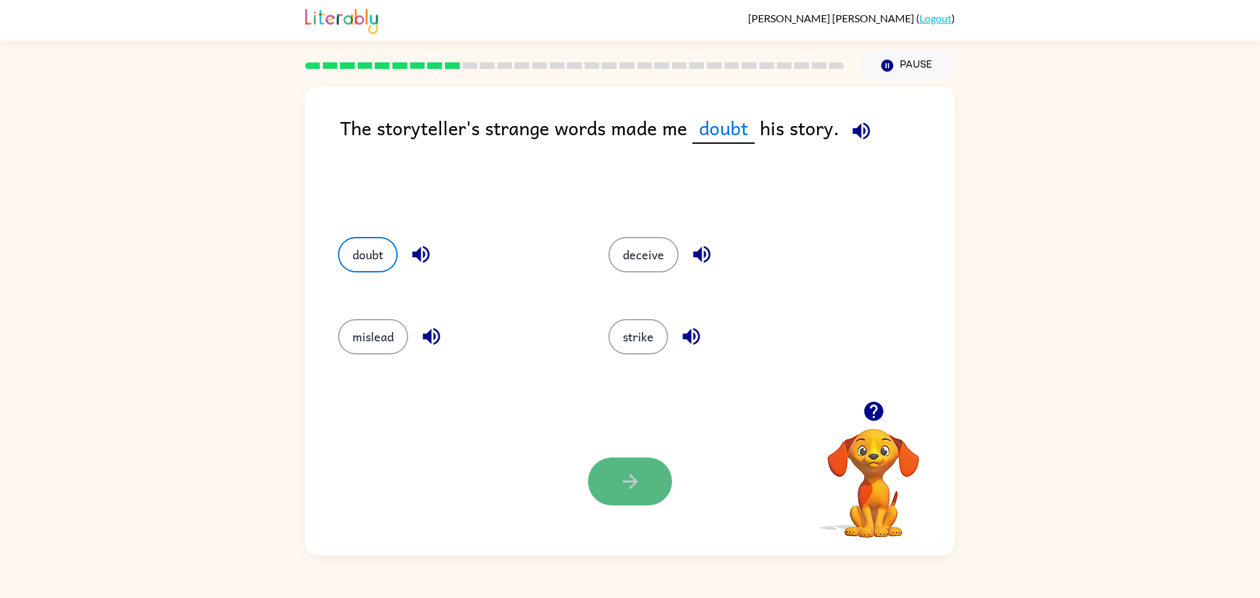
click at [609, 463] on button "button" at bounding box center [630, 481] width 84 height 48
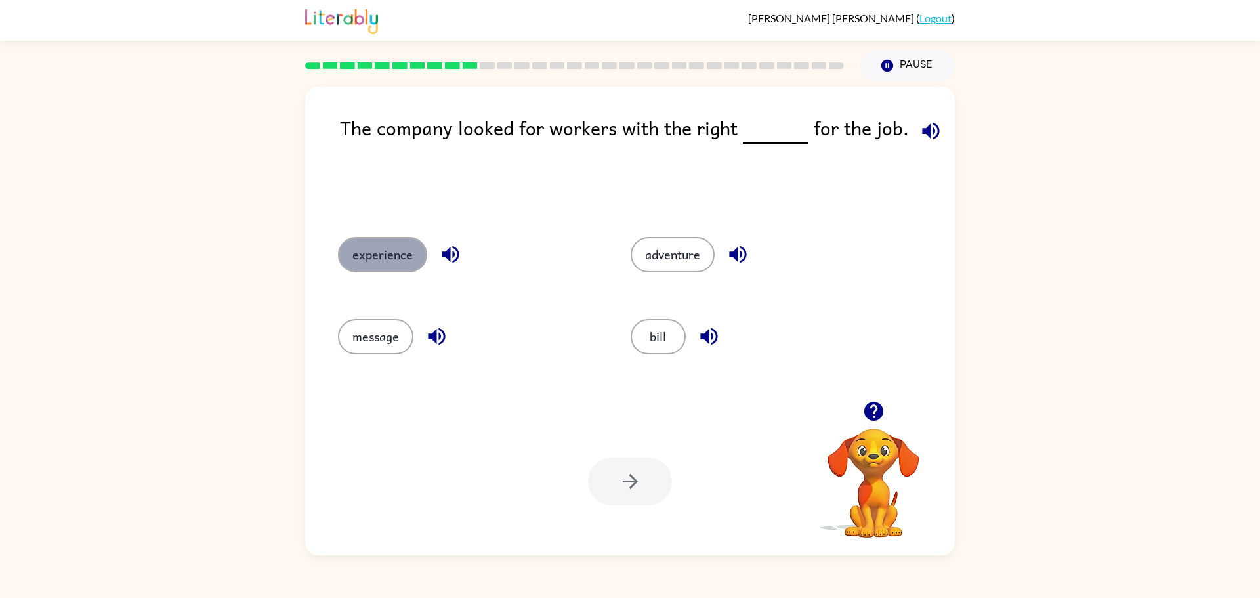
click at [411, 262] on button "experience" at bounding box center [382, 254] width 89 height 35
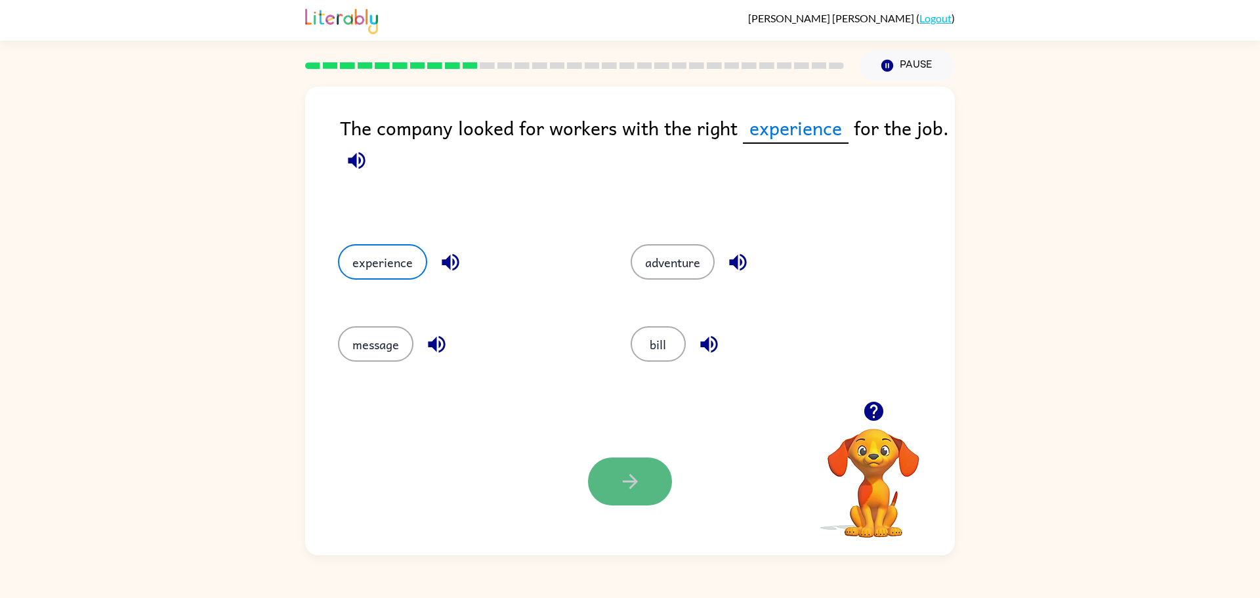
click at [659, 483] on button "button" at bounding box center [630, 481] width 84 height 48
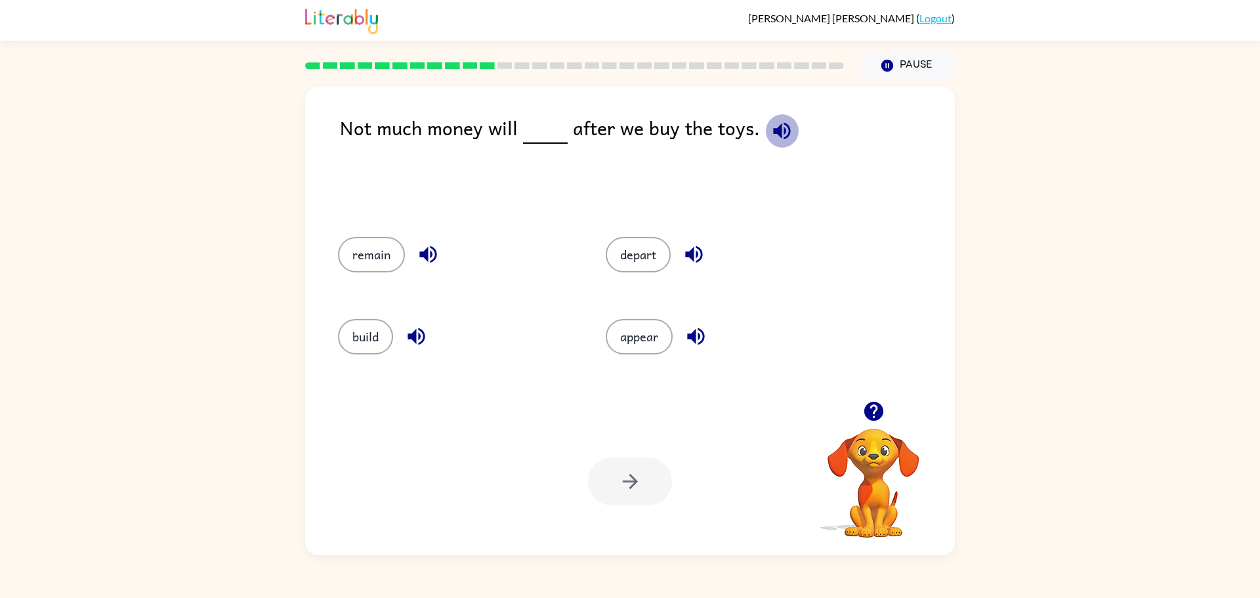
click at [765, 114] on button "button" at bounding box center [781, 130] width 33 height 33
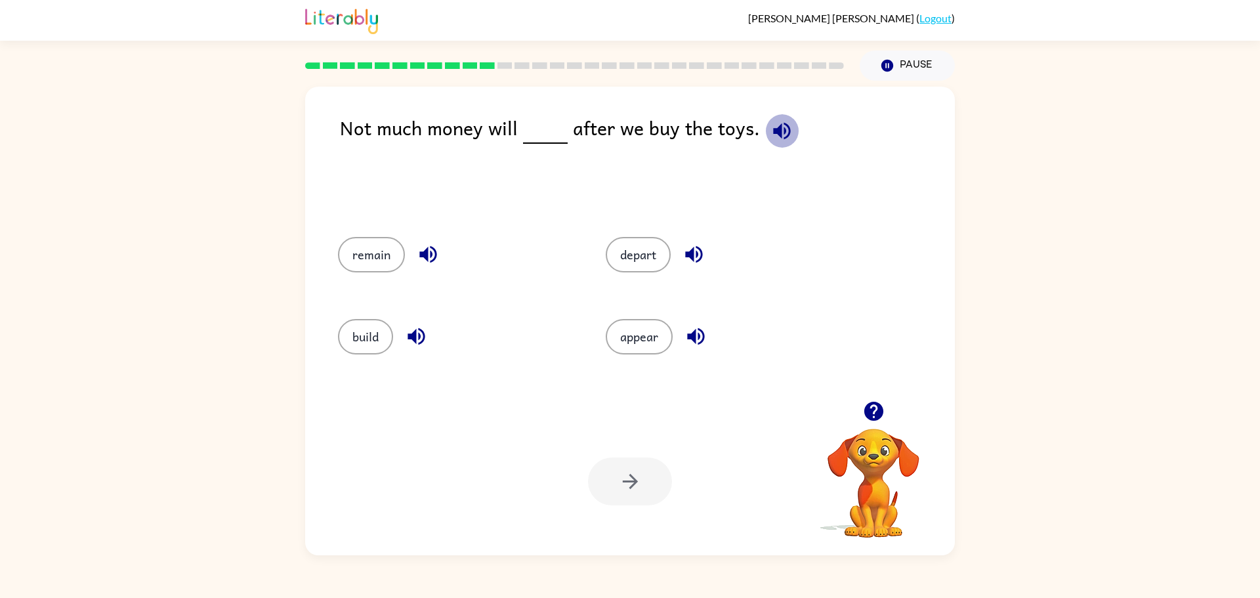
click at [765, 114] on button "button" at bounding box center [781, 130] width 33 height 33
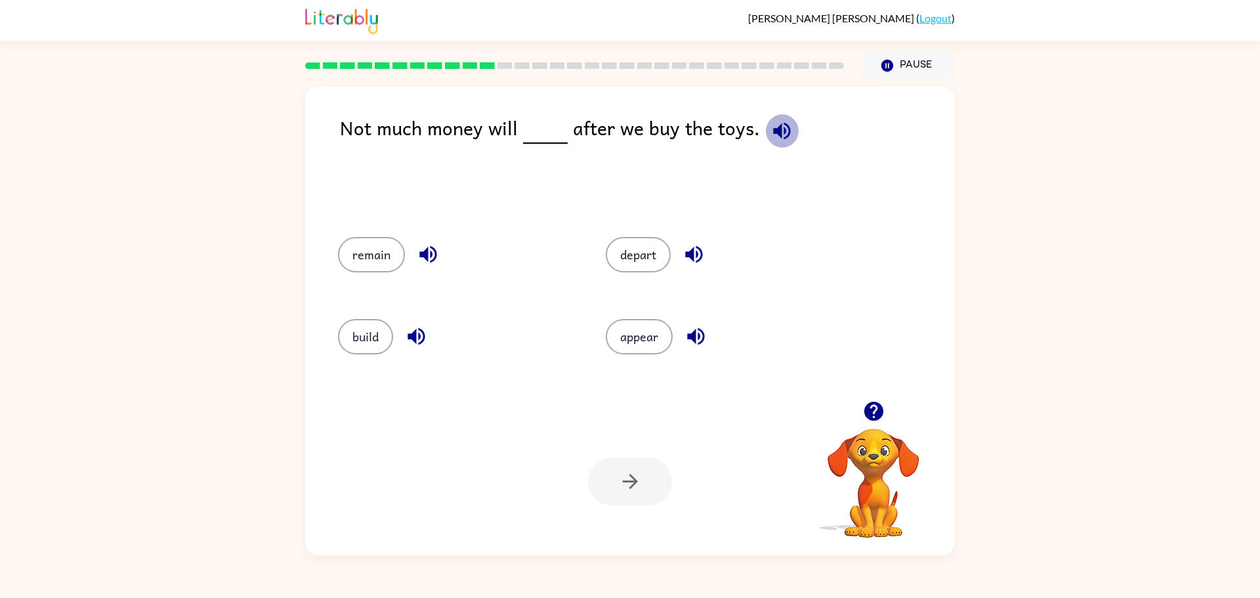
click at [765, 114] on button "button" at bounding box center [781, 130] width 33 height 33
click at [379, 257] on button "remain" at bounding box center [371, 254] width 67 height 35
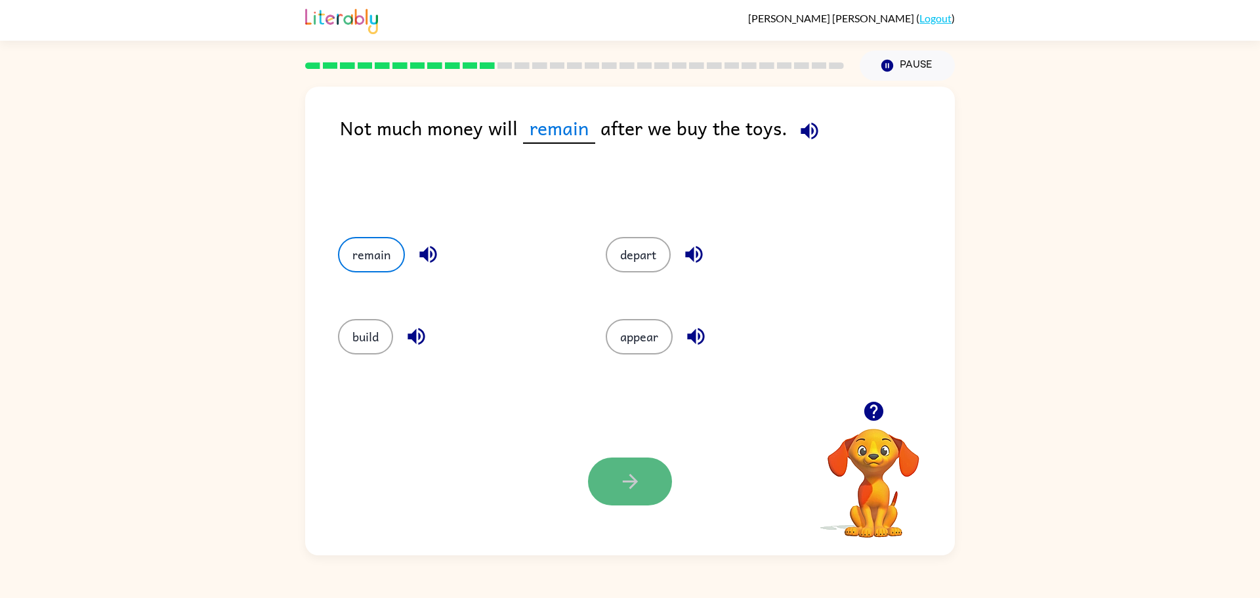
click at [633, 482] on icon "button" at bounding box center [630, 481] width 23 height 23
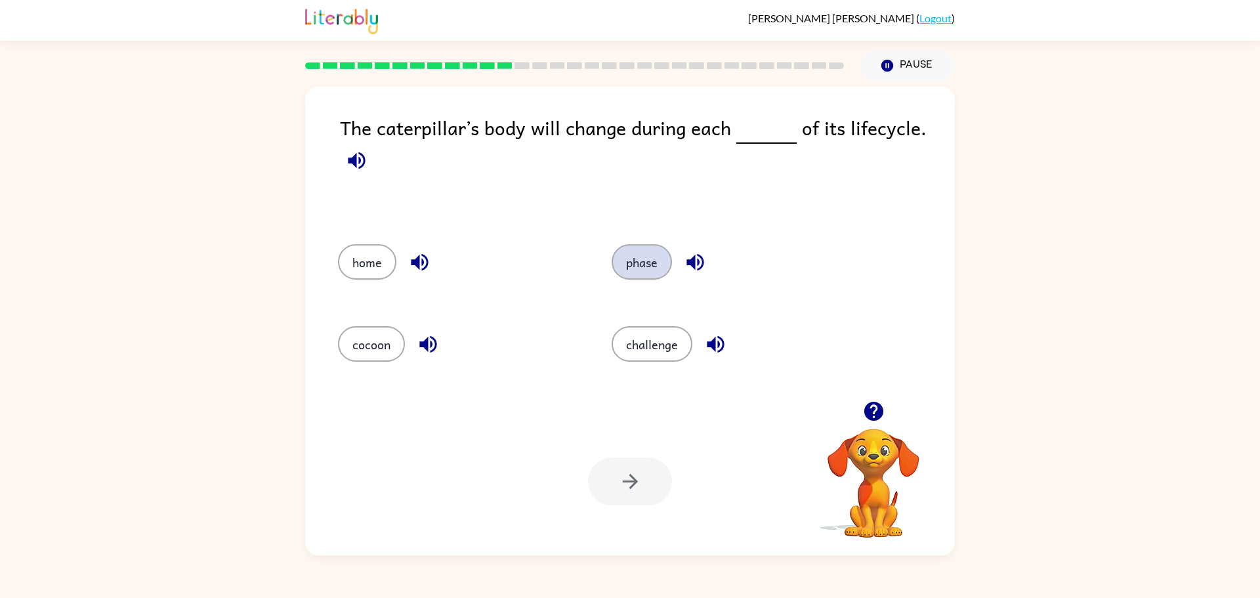
click at [663, 261] on button "phase" at bounding box center [642, 261] width 60 height 35
click at [635, 491] on icon "button" at bounding box center [630, 481] width 23 height 23
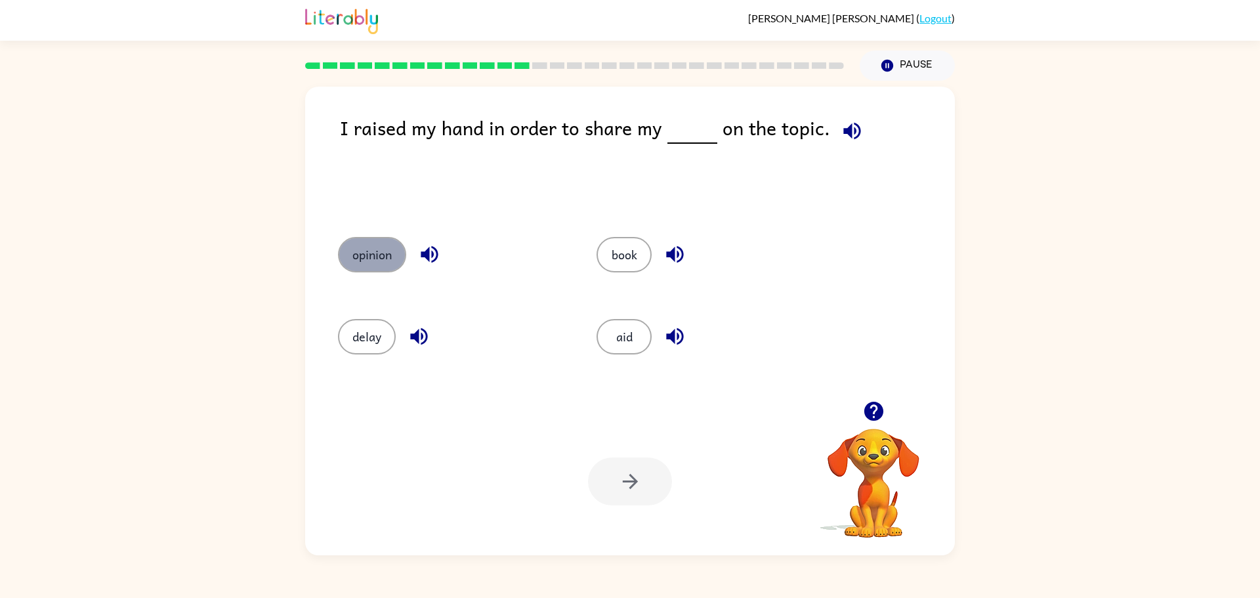
click at [362, 243] on button "opinion" at bounding box center [372, 254] width 68 height 35
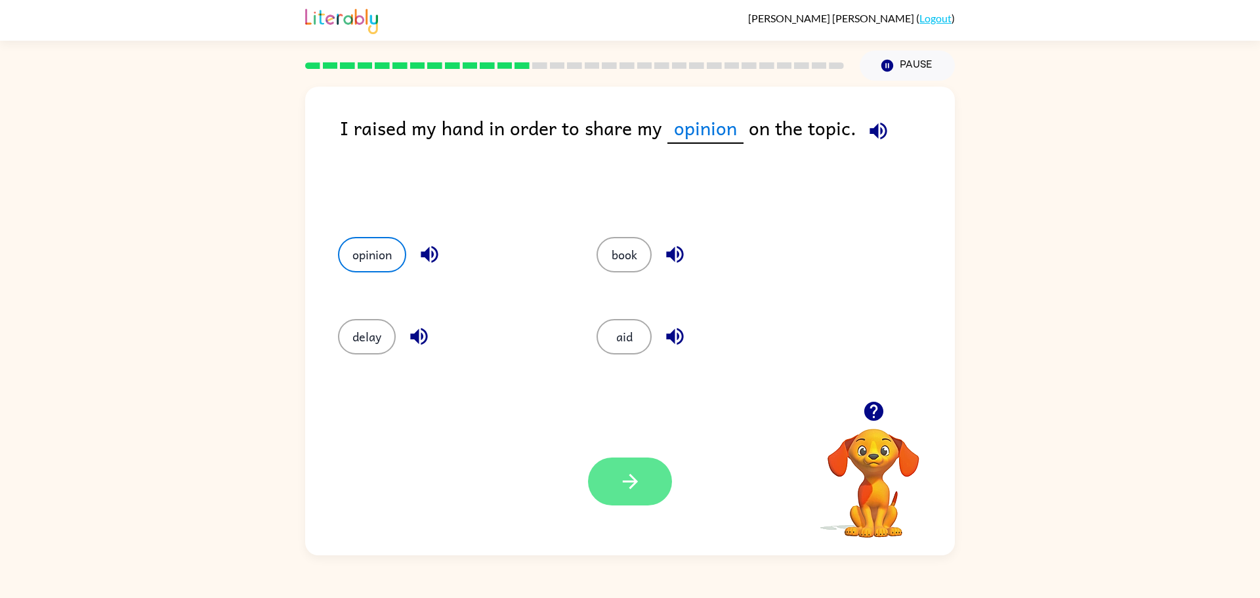
click at [661, 477] on button "button" at bounding box center [630, 481] width 84 height 48
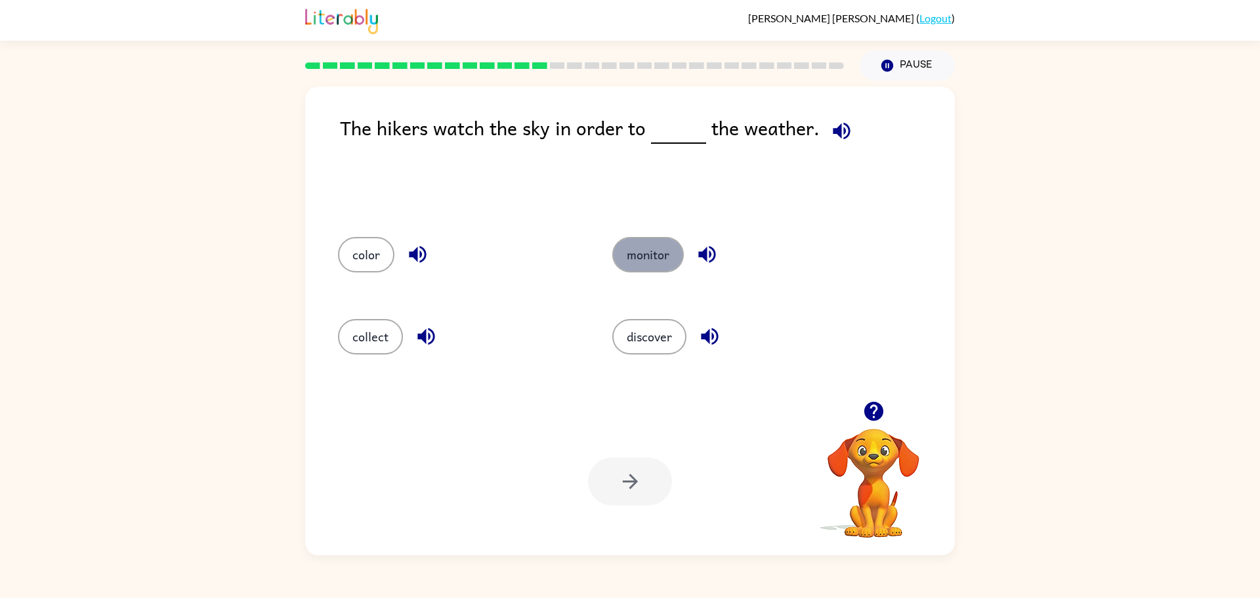
click at [639, 249] on button "monitor" at bounding box center [648, 254] width 72 height 35
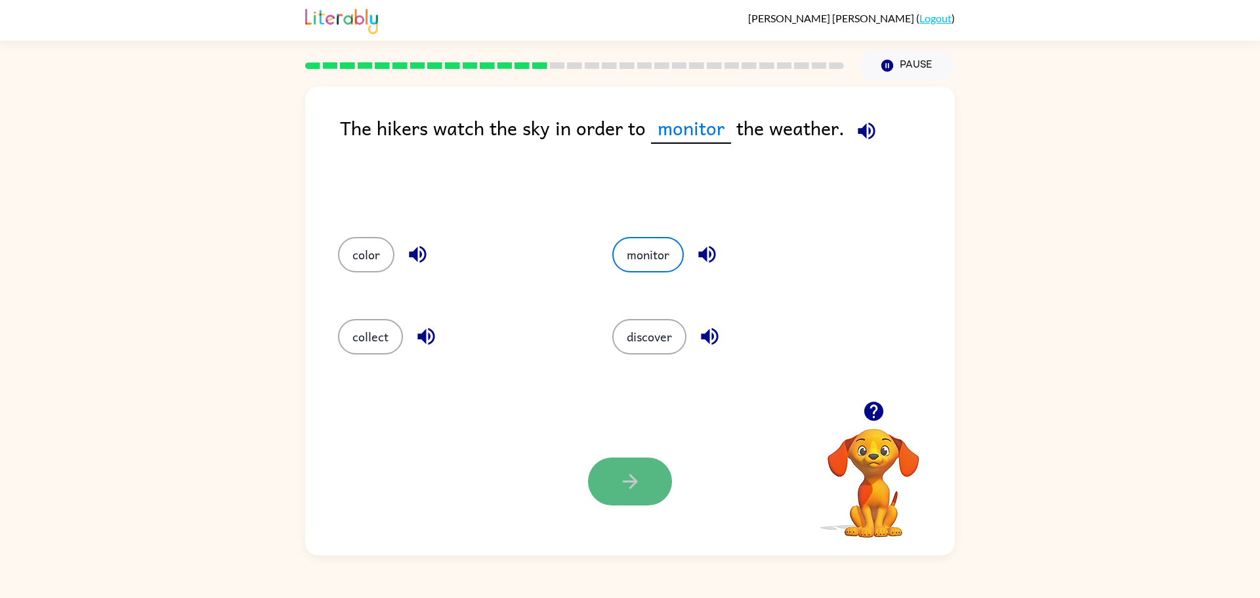
click at [640, 472] on icon "button" at bounding box center [630, 481] width 23 height 23
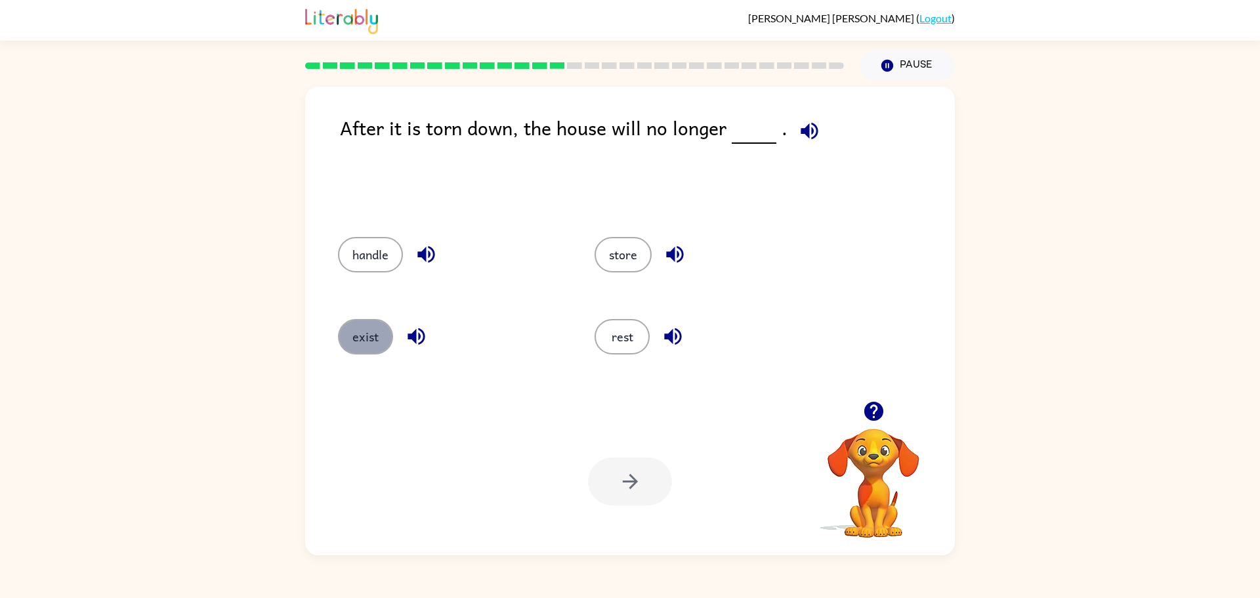
click at [352, 332] on button "exist" at bounding box center [365, 336] width 55 height 35
click at [650, 478] on button "button" at bounding box center [630, 481] width 84 height 48
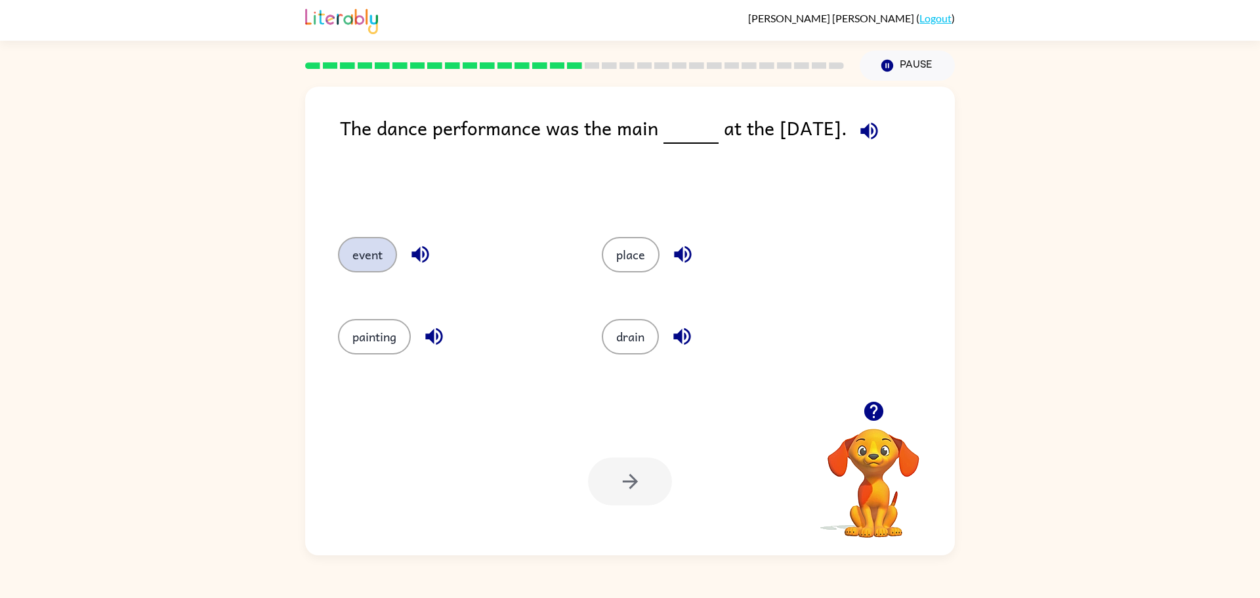
click at [344, 256] on button "event" at bounding box center [367, 254] width 59 height 35
click at [656, 477] on button "button" at bounding box center [630, 481] width 84 height 48
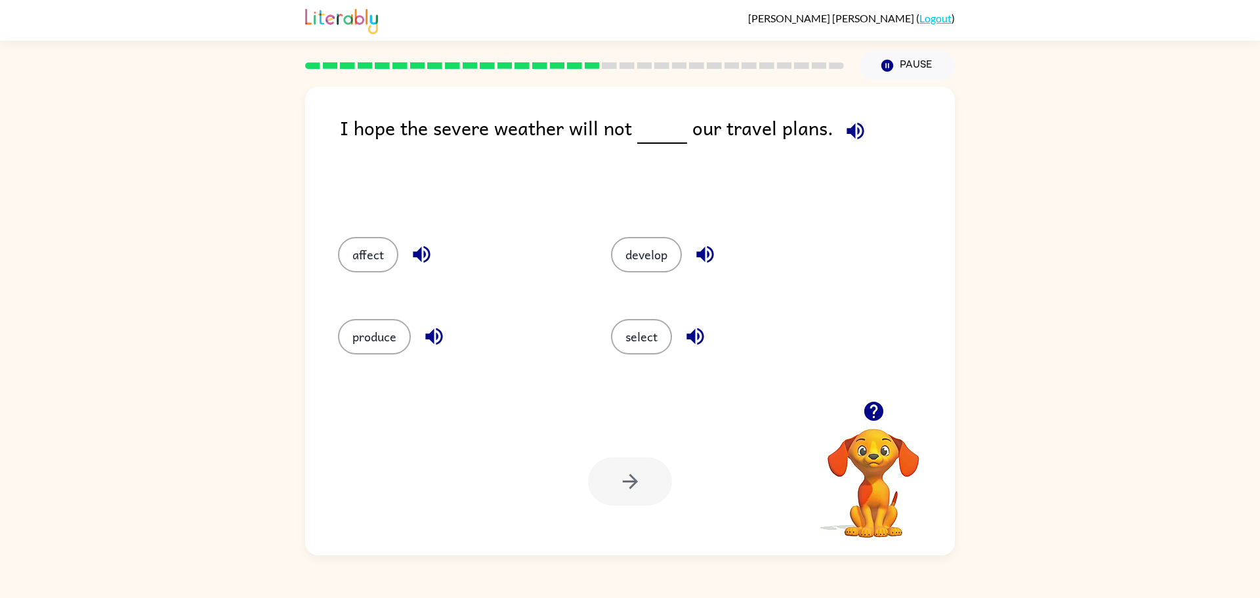
click at [486, 410] on div "Your browser must support playing .mp4 files to use Literably. Please try using…" at bounding box center [630, 482] width 650 height 148
click at [374, 245] on button "affect" at bounding box center [368, 254] width 60 height 35
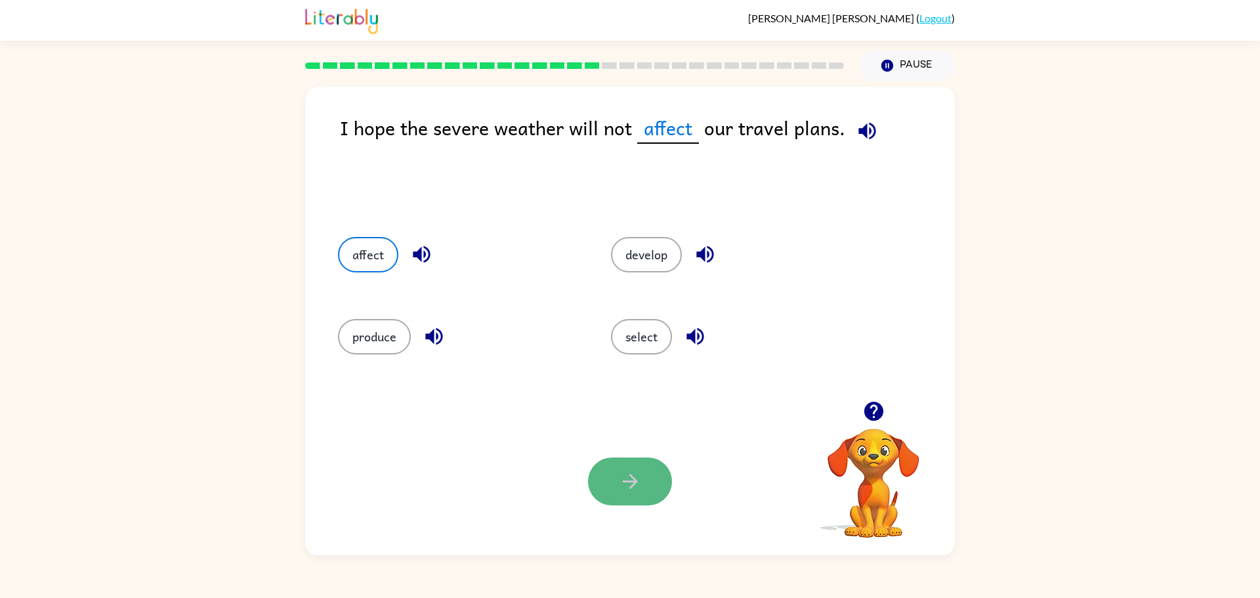
click at [623, 472] on icon "button" at bounding box center [630, 481] width 23 height 23
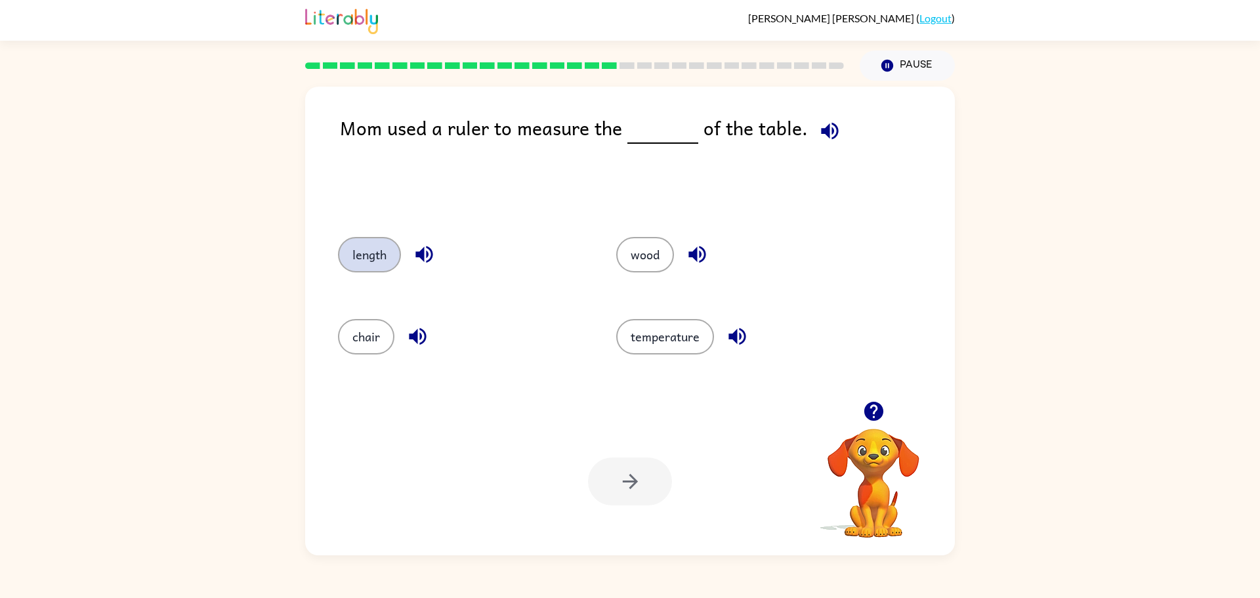
click at [394, 261] on button "length" at bounding box center [369, 254] width 63 height 35
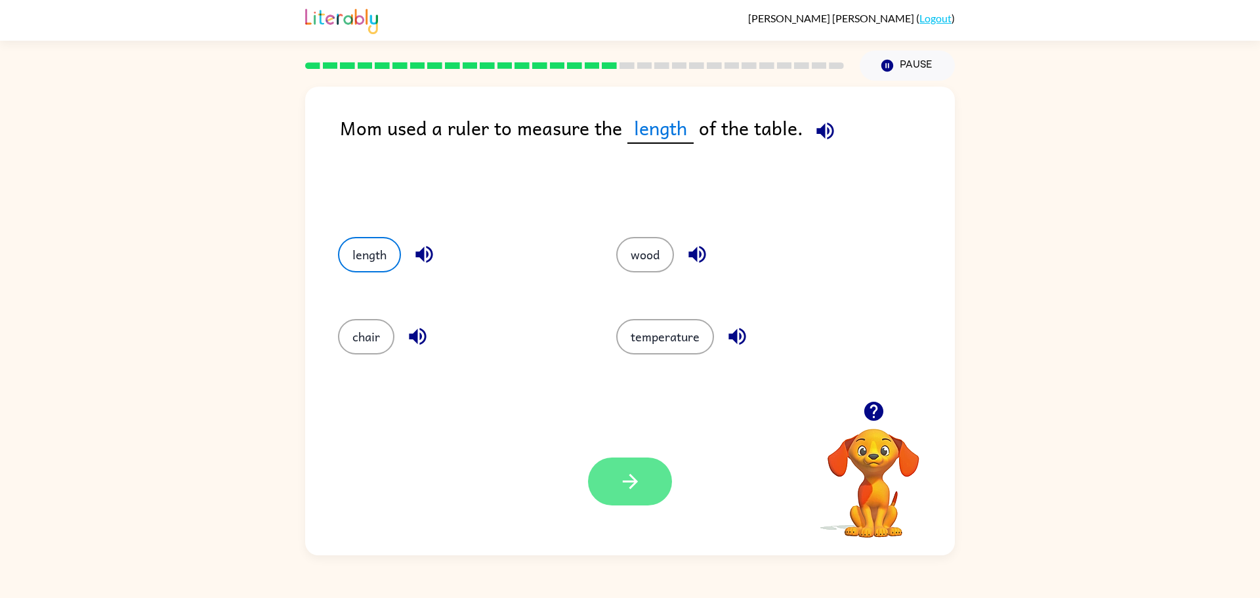
click at [627, 472] on icon "button" at bounding box center [630, 481] width 23 height 23
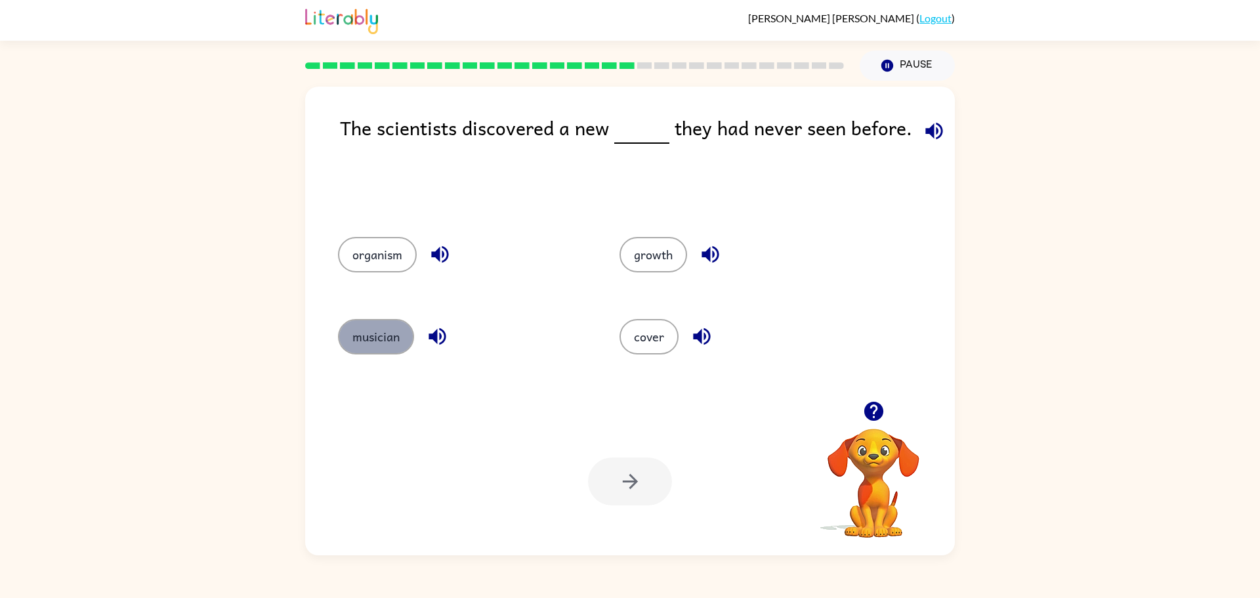
click at [400, 327] on button "musician" at bounding box center [376, 336] width 76 height 35
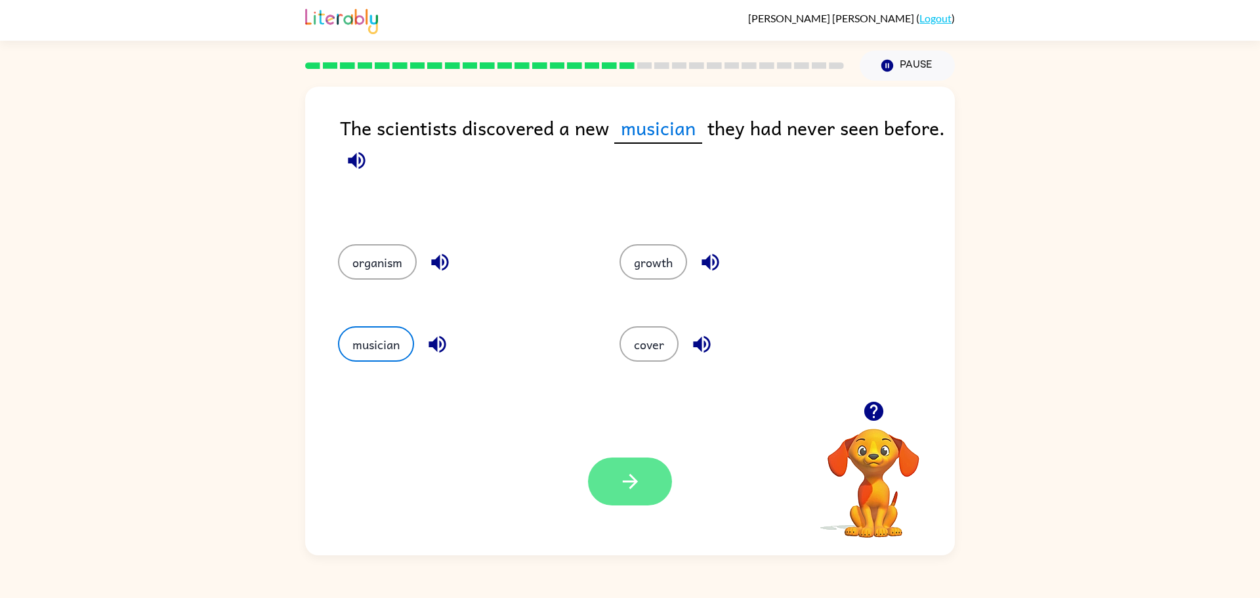
click at [656, 476] on button "button" at bounding box center [630, 481] width 84 height 48
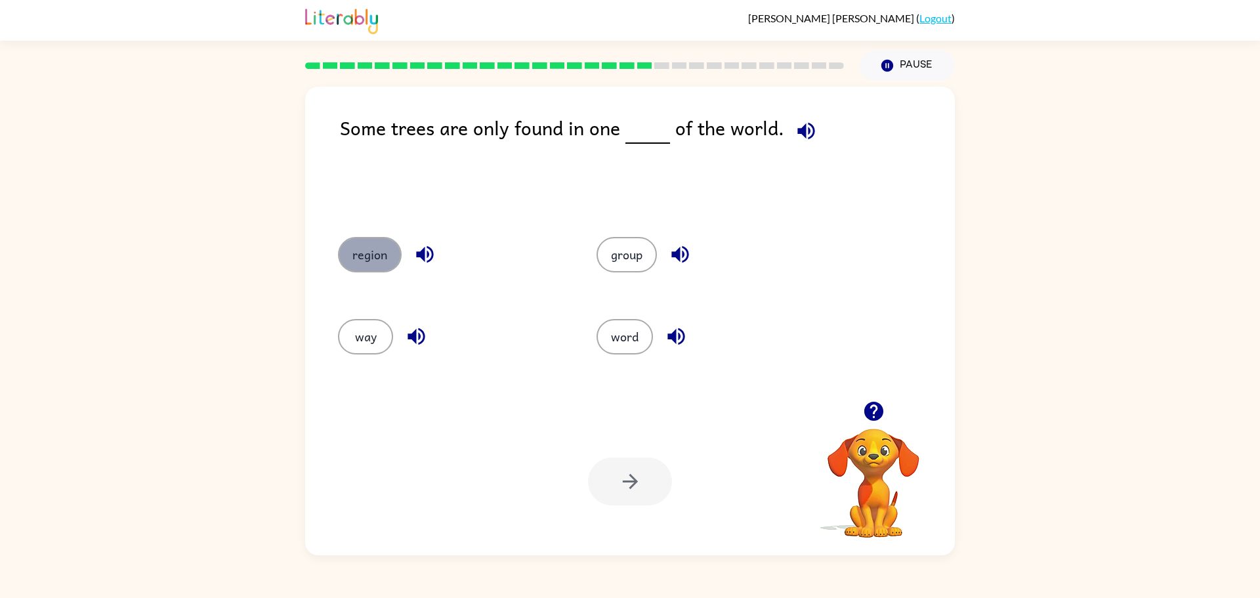
click at [375, 245] on button "region" at bounding box center [370, 254] width 64 height 35
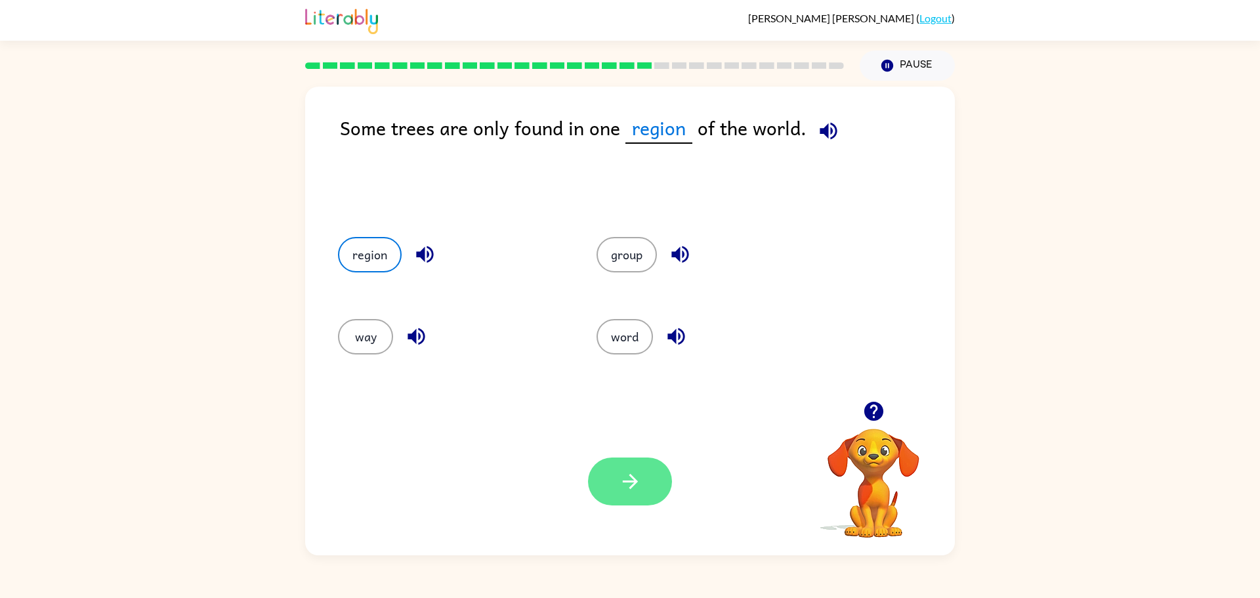
click at [615, 476] on button "button" at bounding box center [630, 481] width 84 height 48
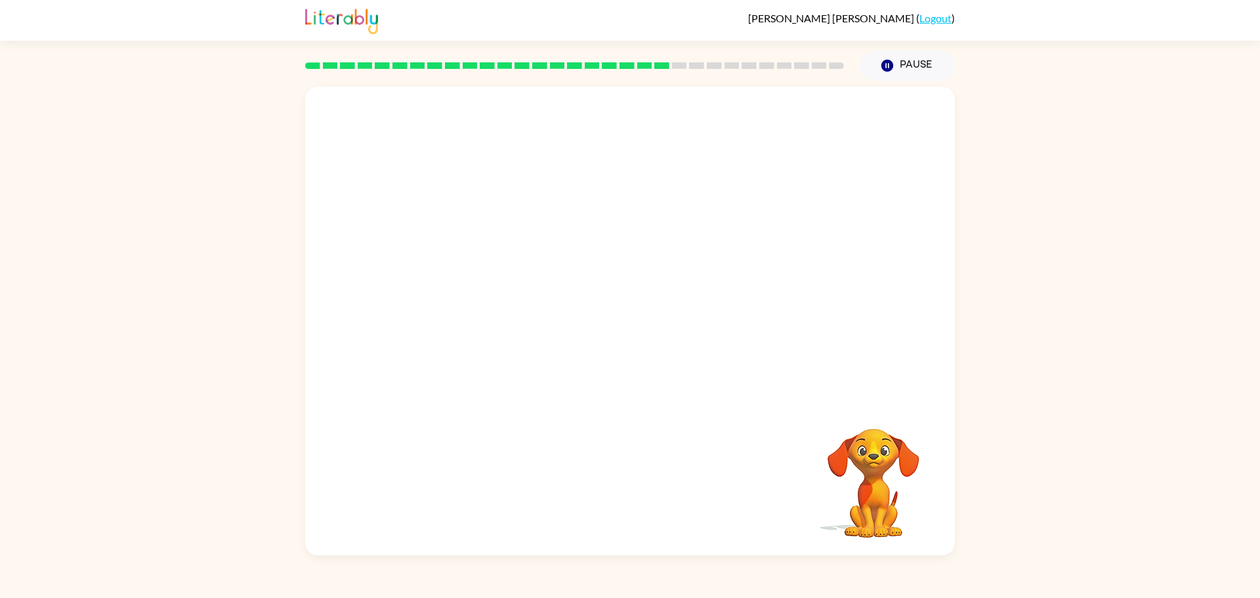
click at [472, 356] on video "Your browser must support playing .mp4 files to use Literably. Please try using…" at bounding box center [630, 244] width 650 height 314
click at [761, 551] on div "Your browser must support playing .mp4 files to use Literably. Please try using…" at bounding box center [630, 321] width 650 height 469
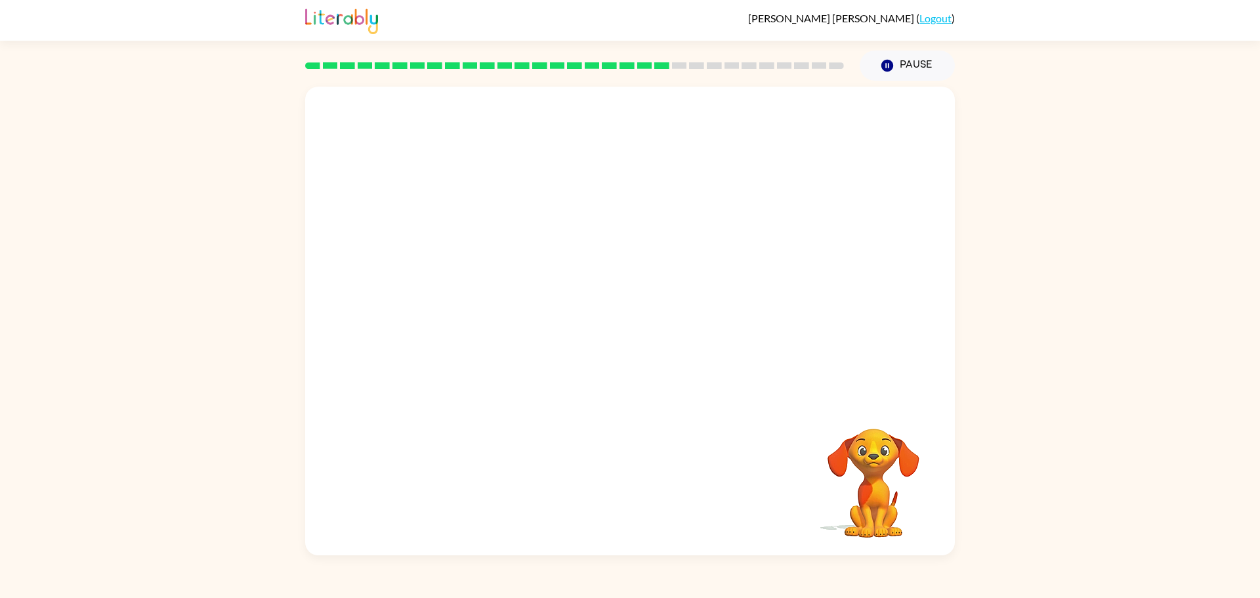
click at [761, 551] on div "Your browser must support playing .mp4 files to use Literably. Please try using…" at bounding box center [630, 321] width 650 height 469
click at [871, 496] on video "Your browser must support playing .mp4 files to use Literably. Please try using…" at bounding box center [873, 473] width 131 height 131
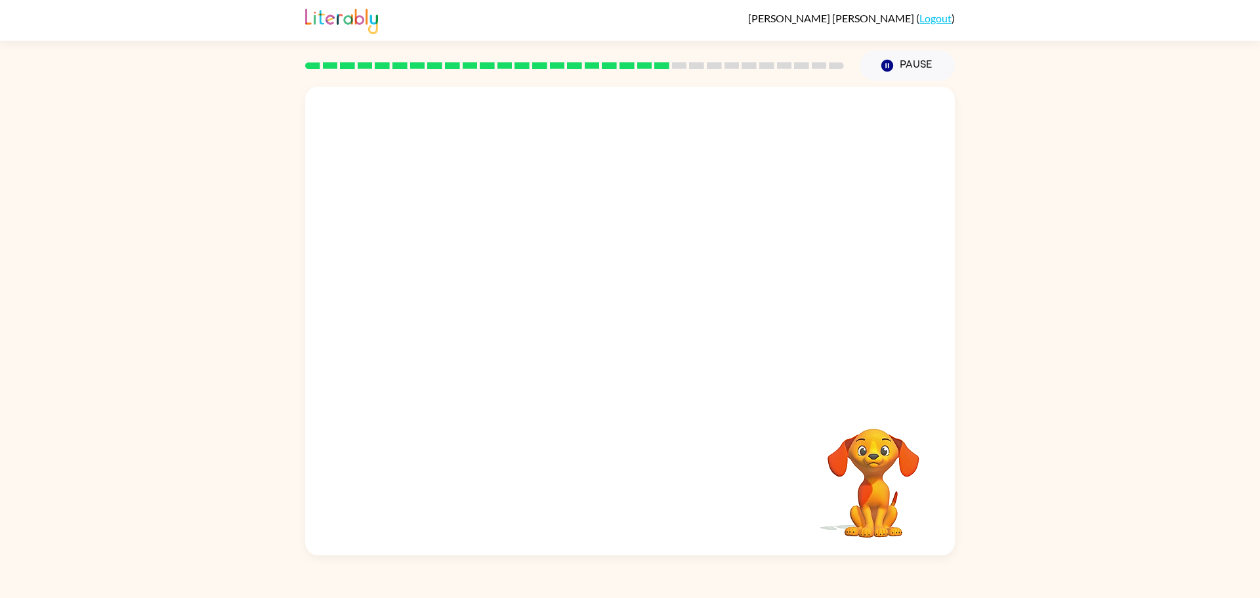
click at [871, 496] on video "Your browser must support playing .mp4 files to use Literably. Please try using…" at bounding box center [873, 473] width 131 height 131
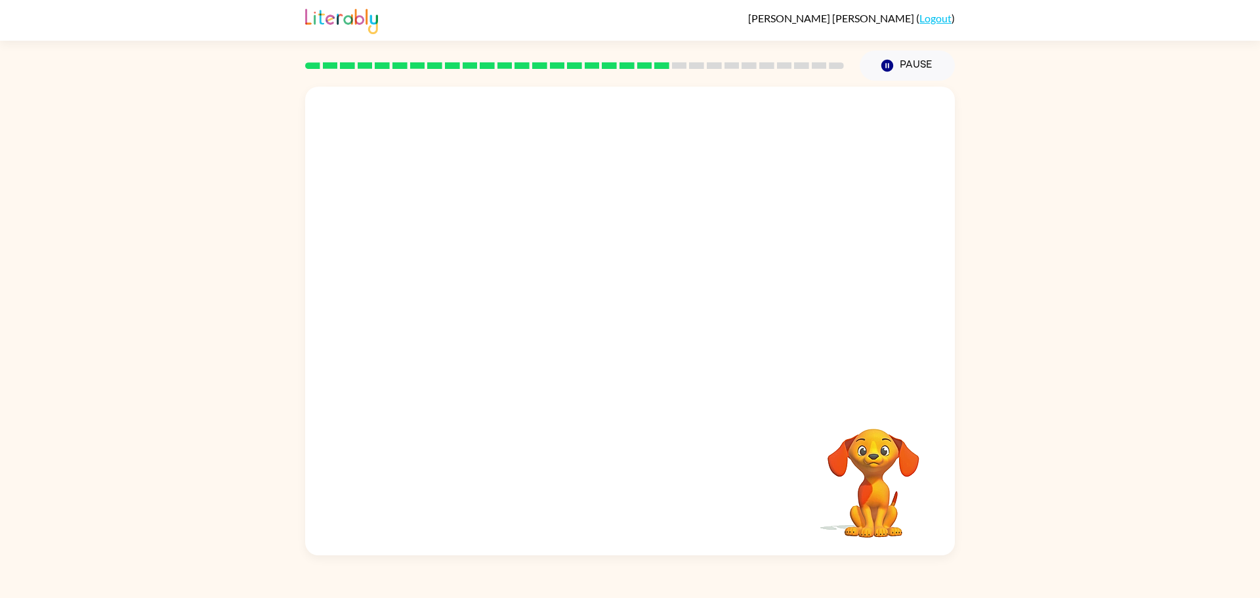
click at [871, 496] on video "Your browser must support playing .mp4 files to use Literably. Please try using…" at bounding box center [873, 473] width 131 height 131
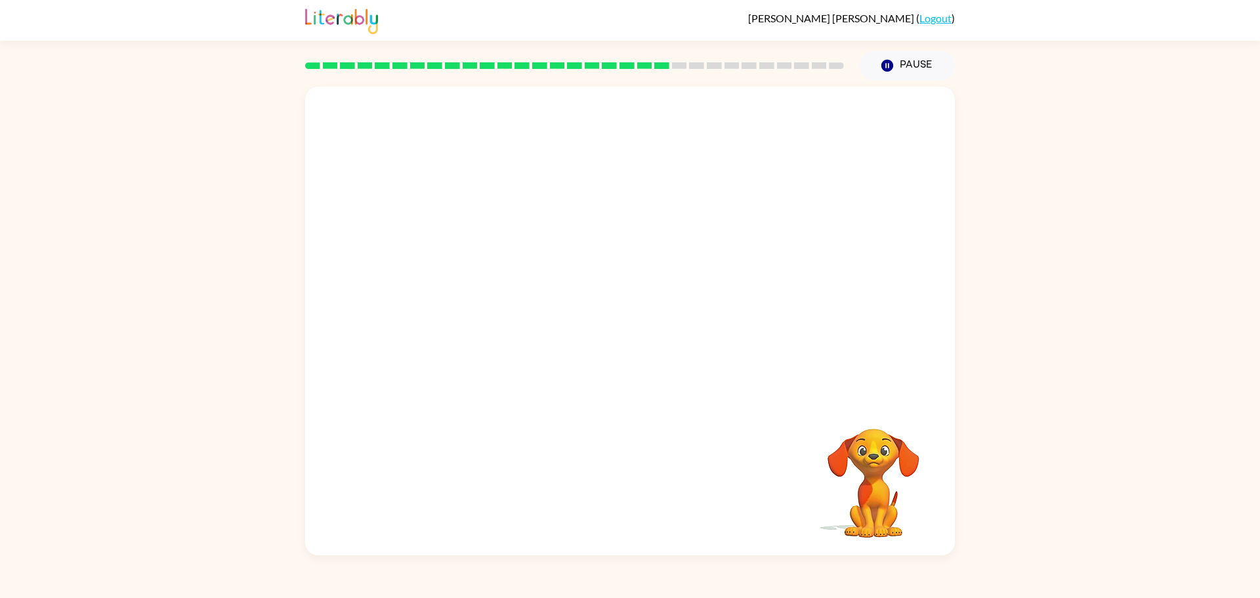
click at [871, 496] on video "Your browser must support playing .mp4 files to use Literably. Please try using…" at bounding box center [873, 473] width 131 height 131
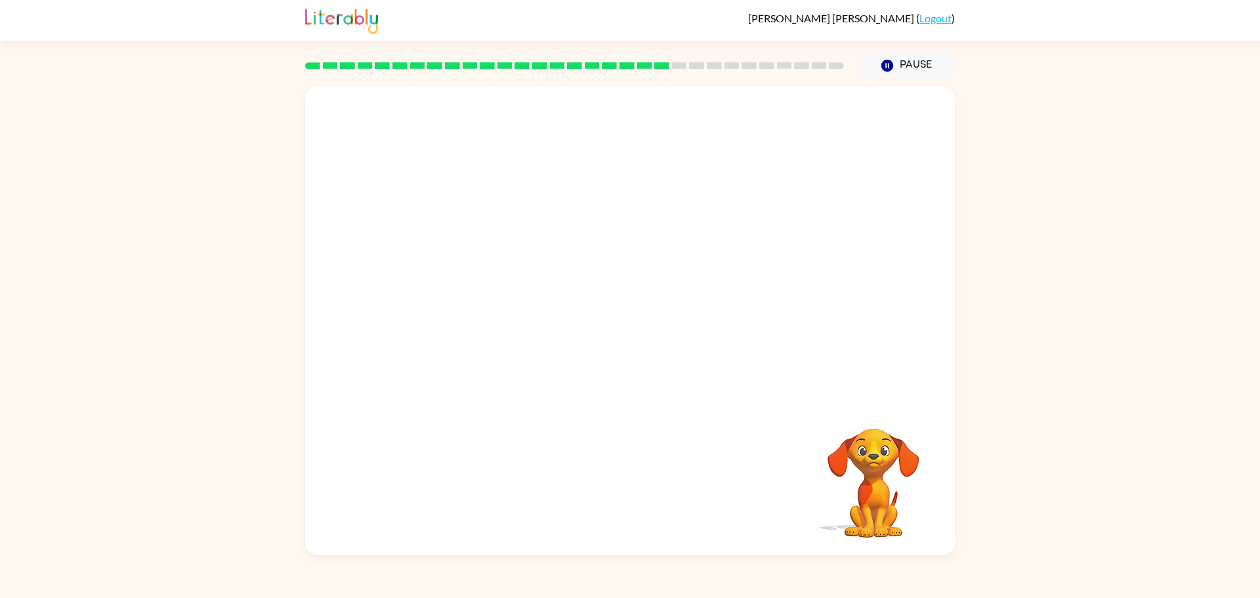
click at [871, 496] on video "Your browser must support playing .mp4 files to use Literably. Please try using…" at bounding box center [873, 473] width 131 height 131
click at [627, 331] on icon "button" at bounding box center [630, 327] width 23 height 23
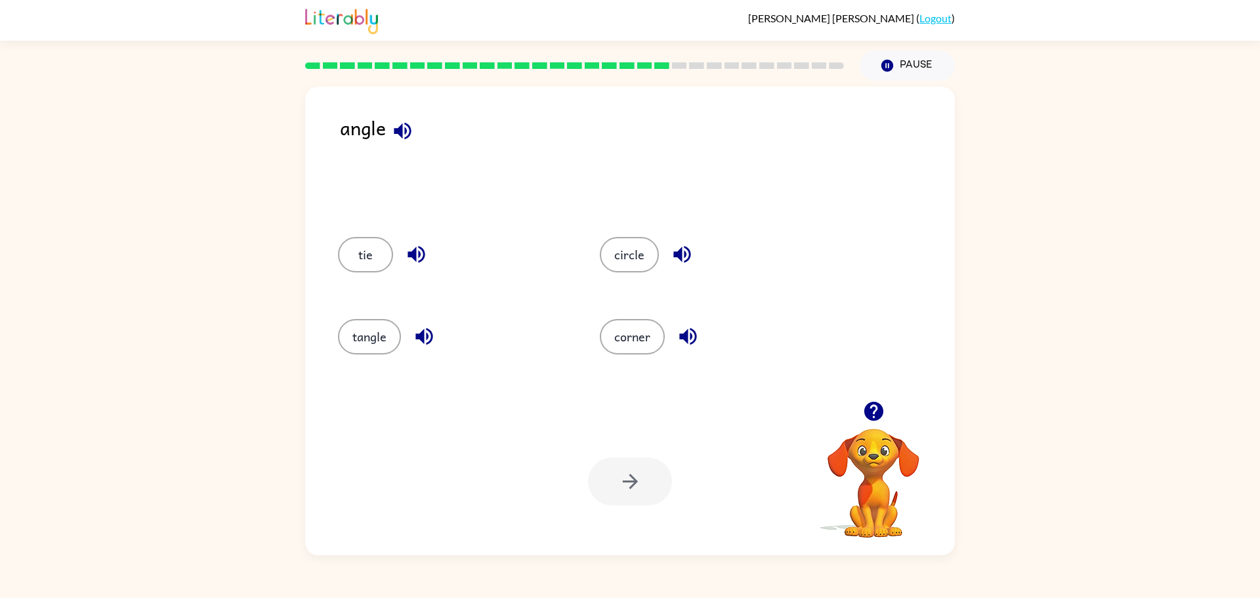
click at [607, 307] on div "corner" at bounding box center [706, 335] width 262 height 82
click at [628, 335] on button "corner" at bounding box center [632, 336] width 65 height 35
click at [646, 499] on button "button" at bounding box center [630, 481] width 84 height 48
click at [356, 253] on button "evil" at bounding box center [365, 254] width 55 height 35
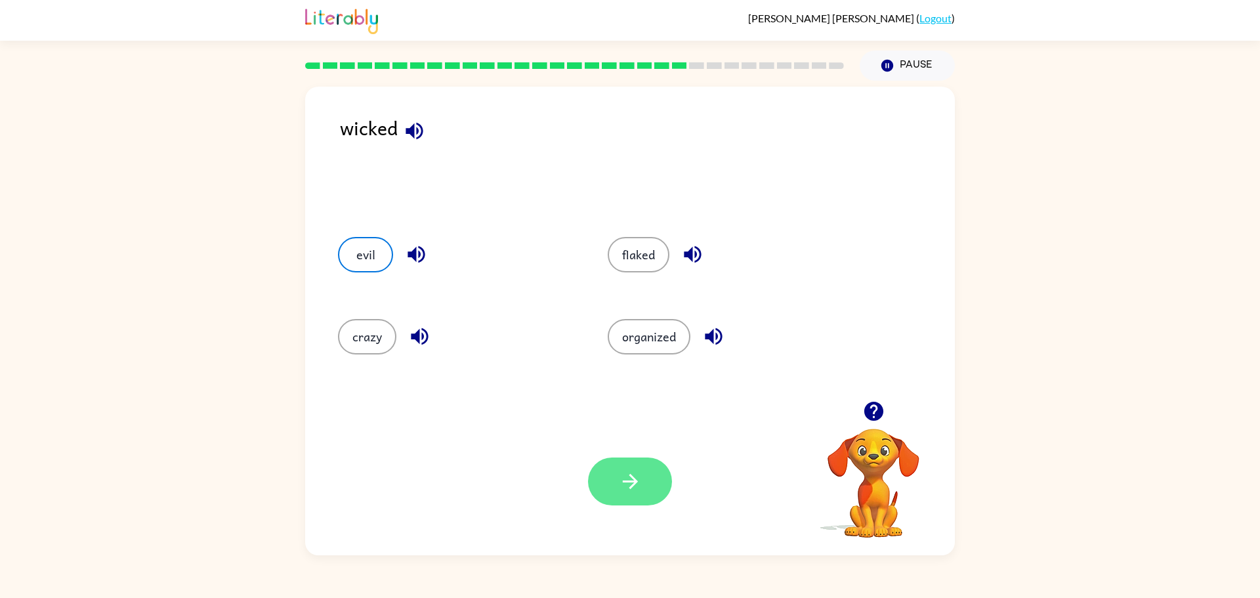
click at [644, 489] on button "button" at bounding box center [630, 481] width 84 height 48
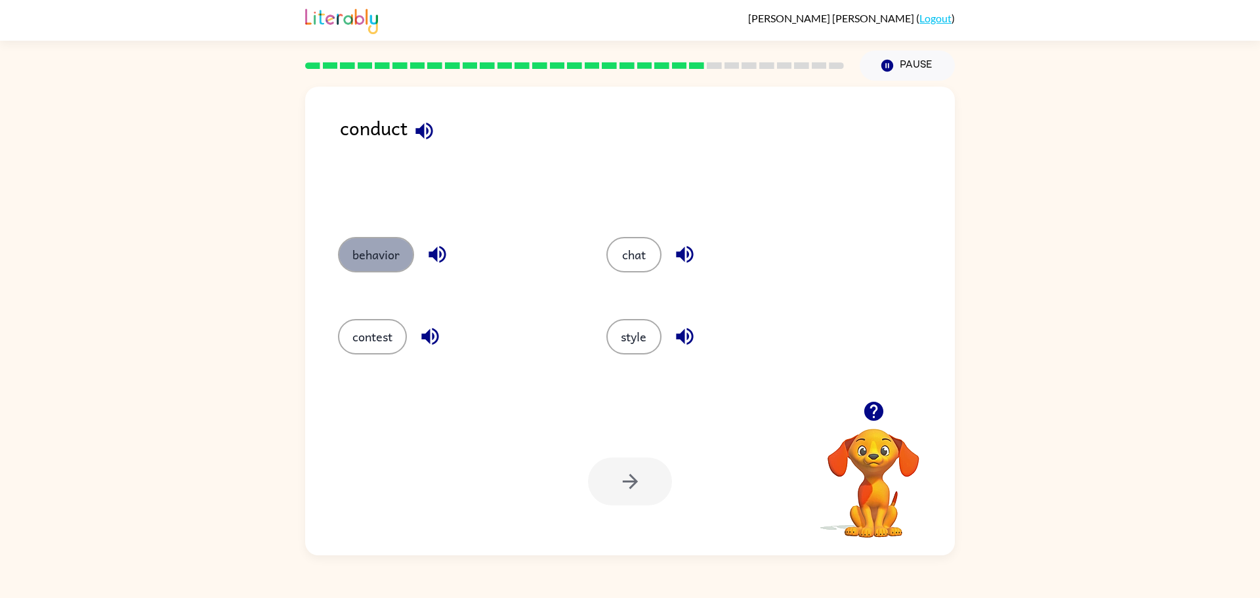
click at [375, 253] on button "behavior" at bounding box center [376, 254] width 76 height 35
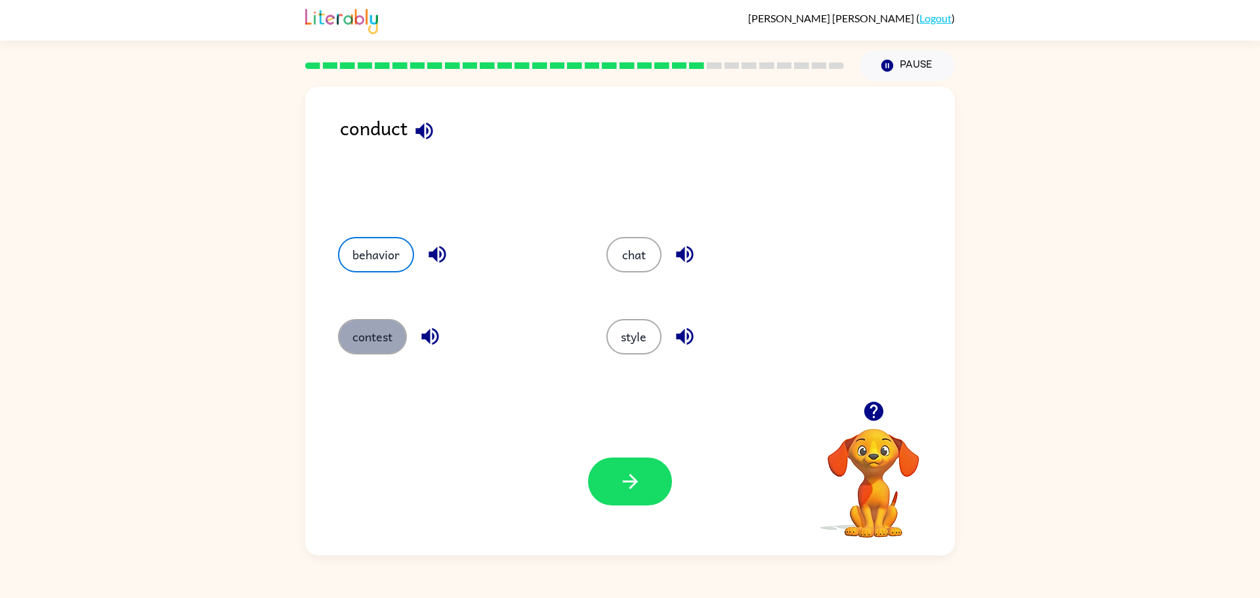
click at [368, 329] on button "contest" at bounding box center [372, 336] width 69 height 35
click at [630, 329] on button "style" at bounding box center [633, 336] width 55 height 35
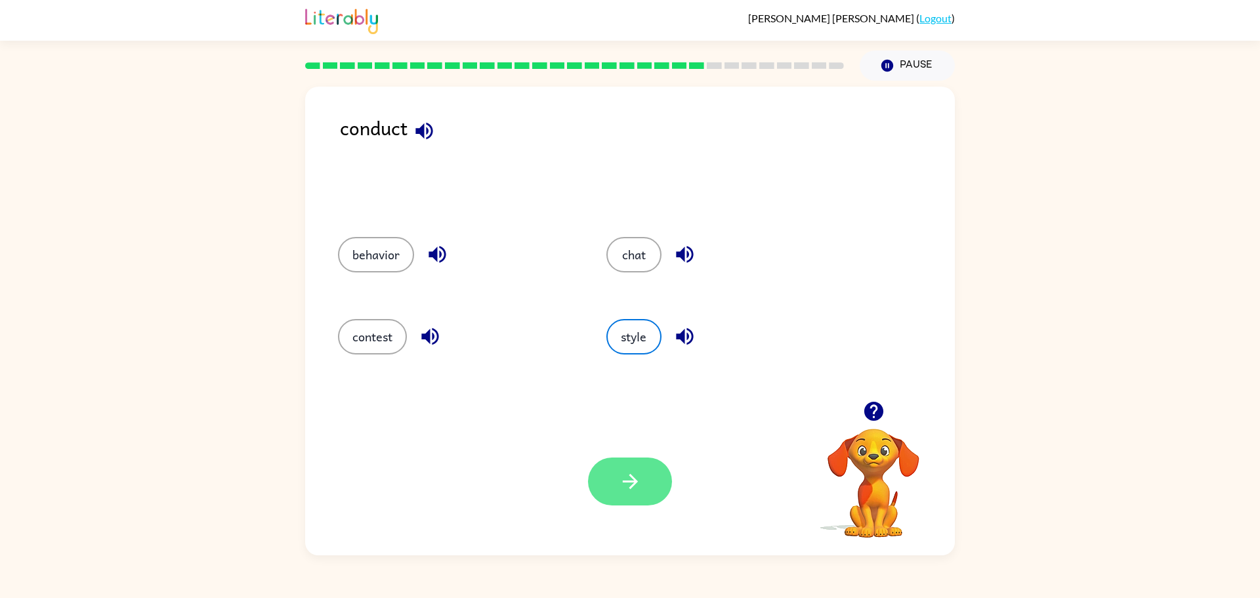
click at [648, 466] on button "button" at bounding box center [630, 481] width 84 height 48
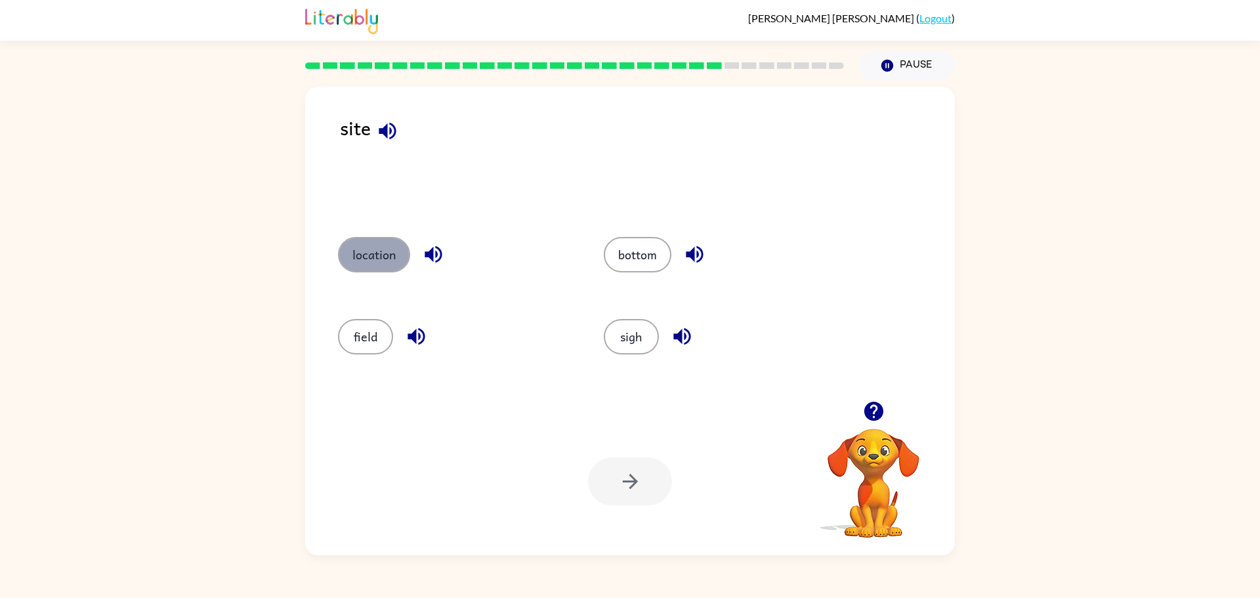
click at [375, 247] on button "location" at bounding box center [374, 254] width 72 height 35
click at [644, 481] on button "button" at bounding box center [630, 481] width 84 height 48
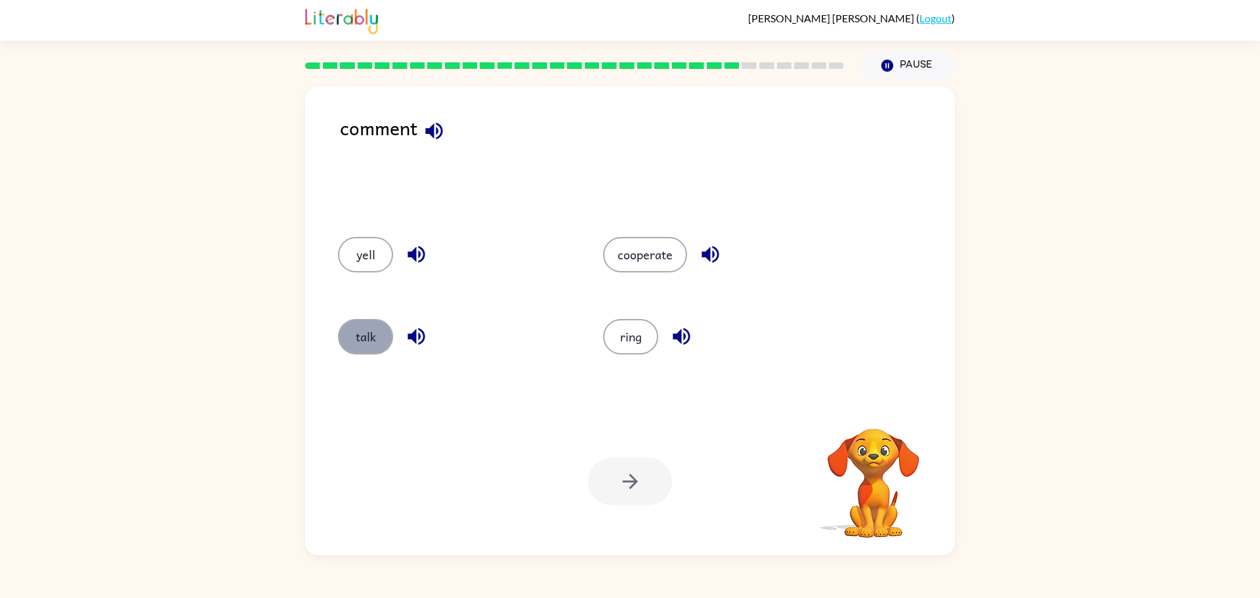
click at [365, 341] on button "talk" at bounding box center [365, 336] width 55 height 35
click at [613, 472] on button "button" at bounding box center [630, 481] width 84 height 48
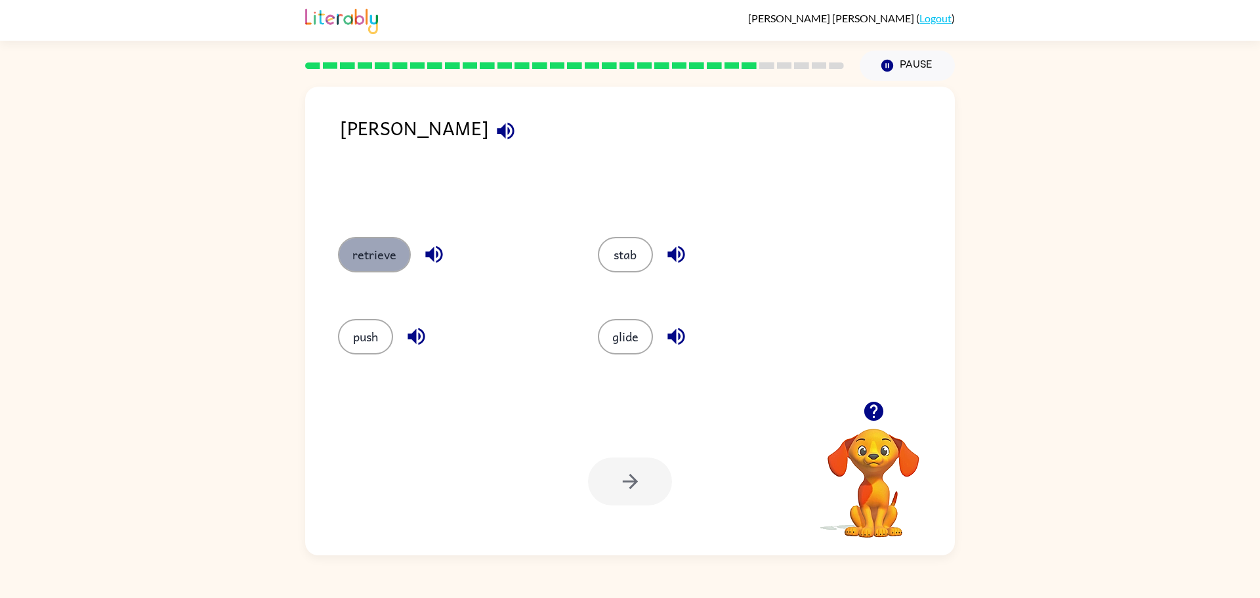
click at [368, 257] on button "retrieve" at bounding box center [374, 254] width 73 height 35
drag, startPoint x: 618, startPoint y: 486, endPoint x: 630, endPoint y: 485, distance: 11.9
click at [630, 485] on icon "button" at bounding box center [630, 481] width 23 height 23
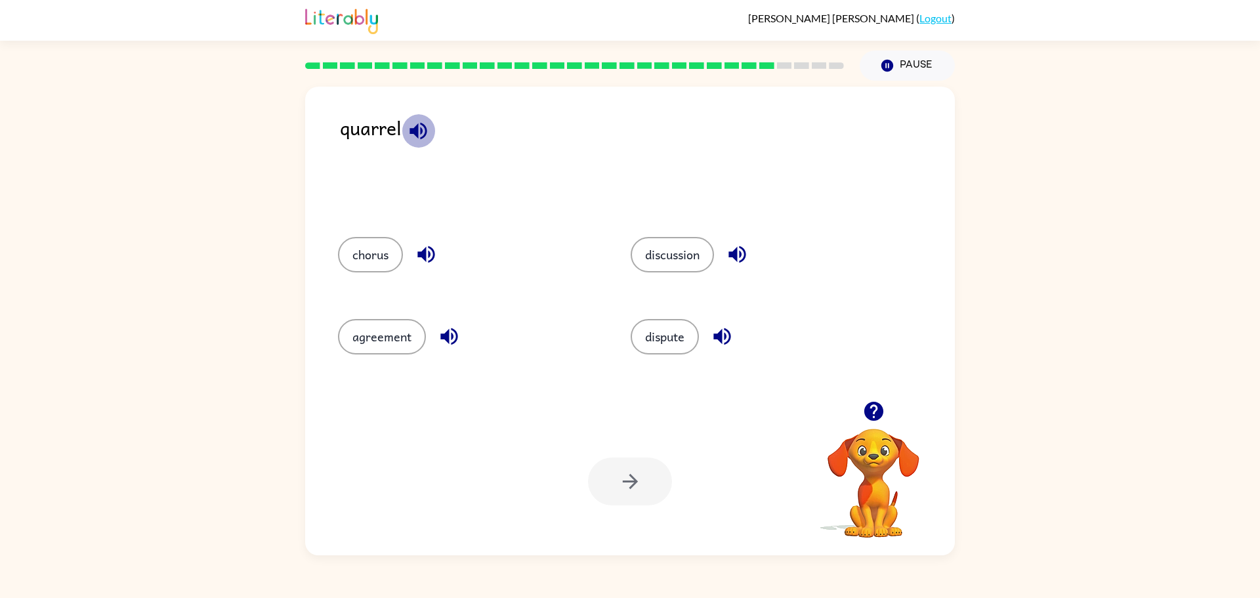
click at [425, 131] on icon "button" at bounding box center [417, 130] width 17 height 17
click at [424, 129] on icon "button" at bounding box center [418, 130] width 23 height 23
drag, startPoint x: 424, startPoint y: 129, endPoint x: 734, endPoint y: 264, distance: 338.6
click at [734, 264] on div "quarrel chorus discussion agreement dispute Your browser must support playing .…" at bounding box center [630, 321] width 650 height 469
click at [387, 326] on button "agreement" at bounding box center [382, 336] width 88 height 35
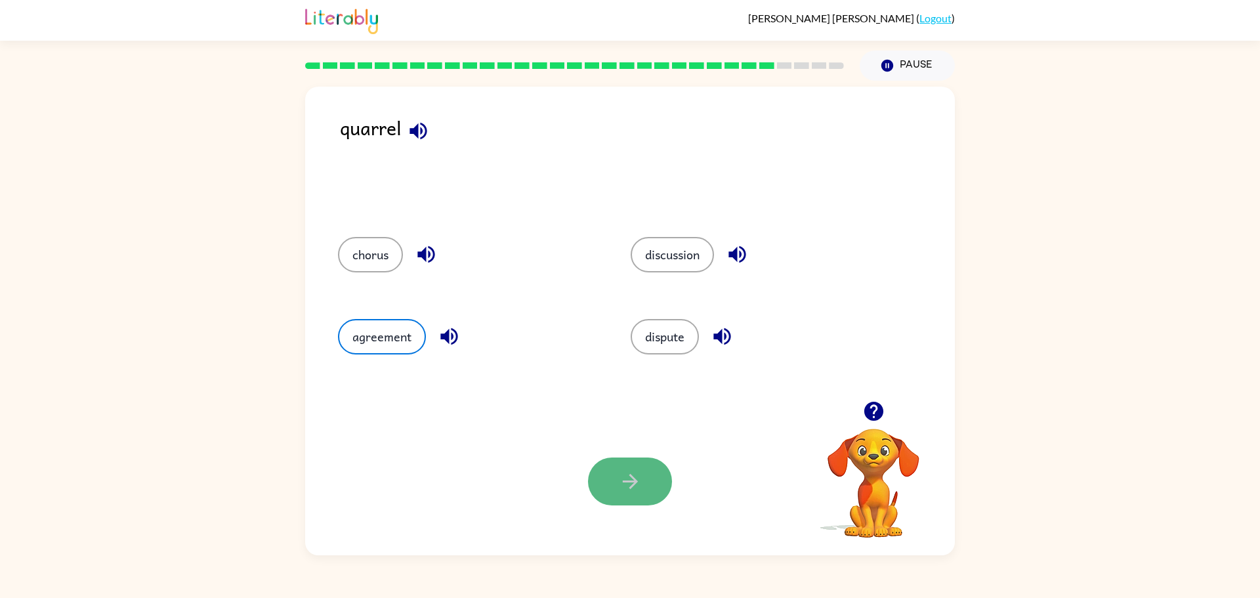
click at [621, 496] on button "button" at bounding box center [630, 481] width 84 height 48
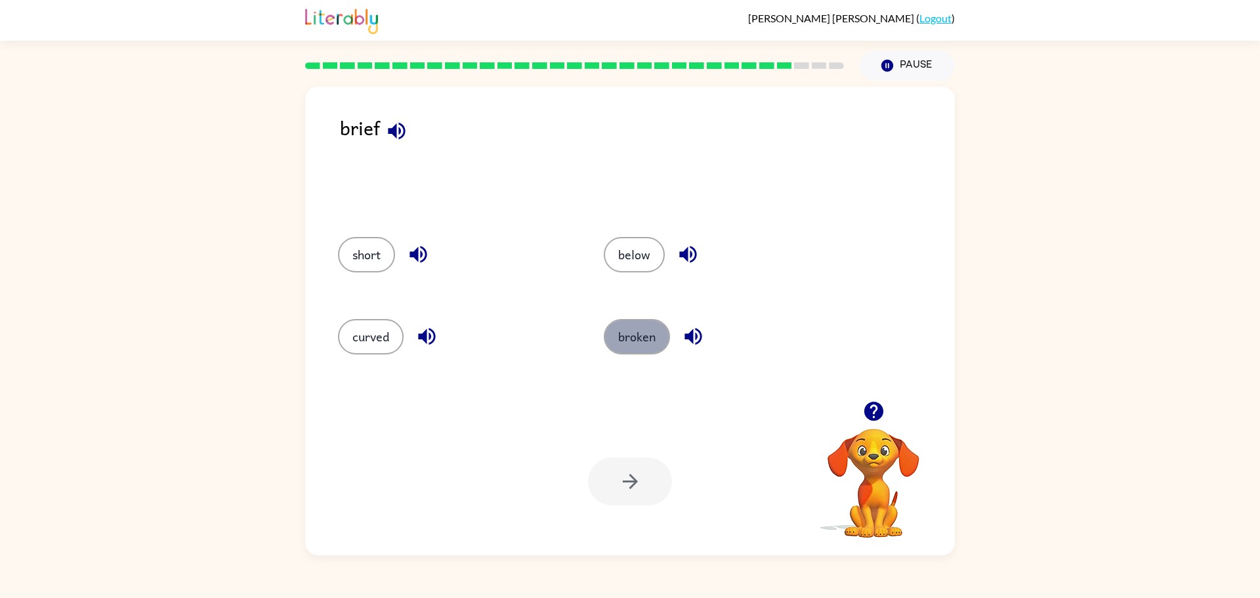
click at [650, 345] on button "broken" at bounding box center [637, 336] width 66 height 35
click at [644, 472] on button "button" at bounding box center [630, 481] width 84 height 48
click at [423, 235] on div "plan" at bounding box center [442, 253] width 259 height 82
click at [380, 247] on button "plan" at bounding box center [365, 254] width 55 height 35
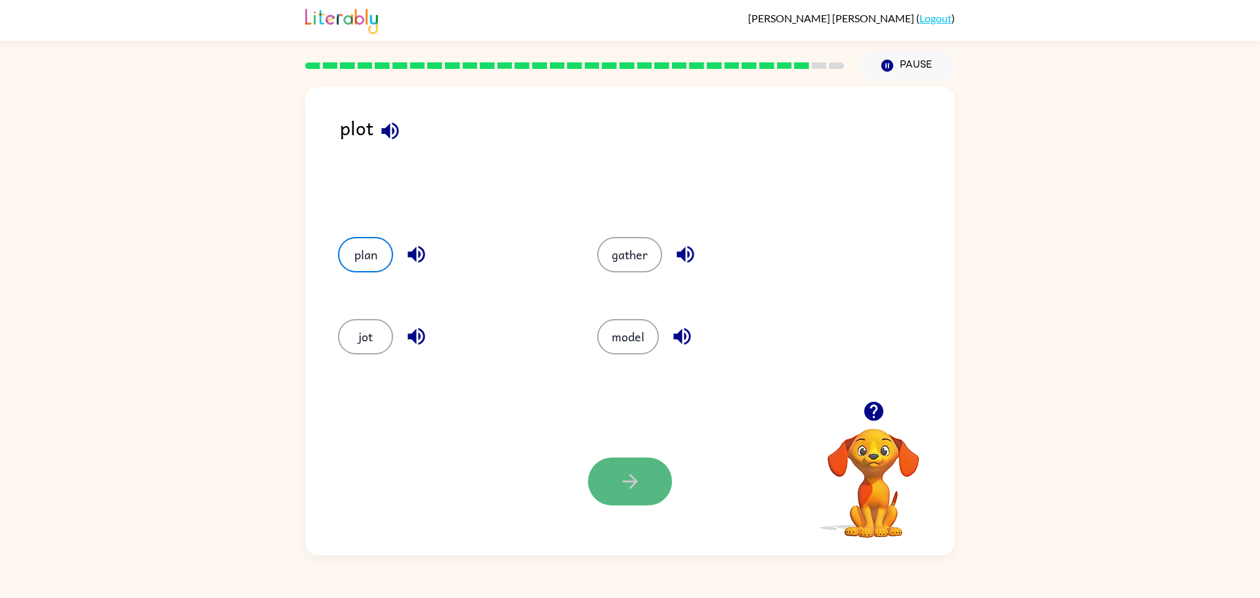
click at [640, 469] on button "button" at bounding box center [630, 481] width 84 height 48
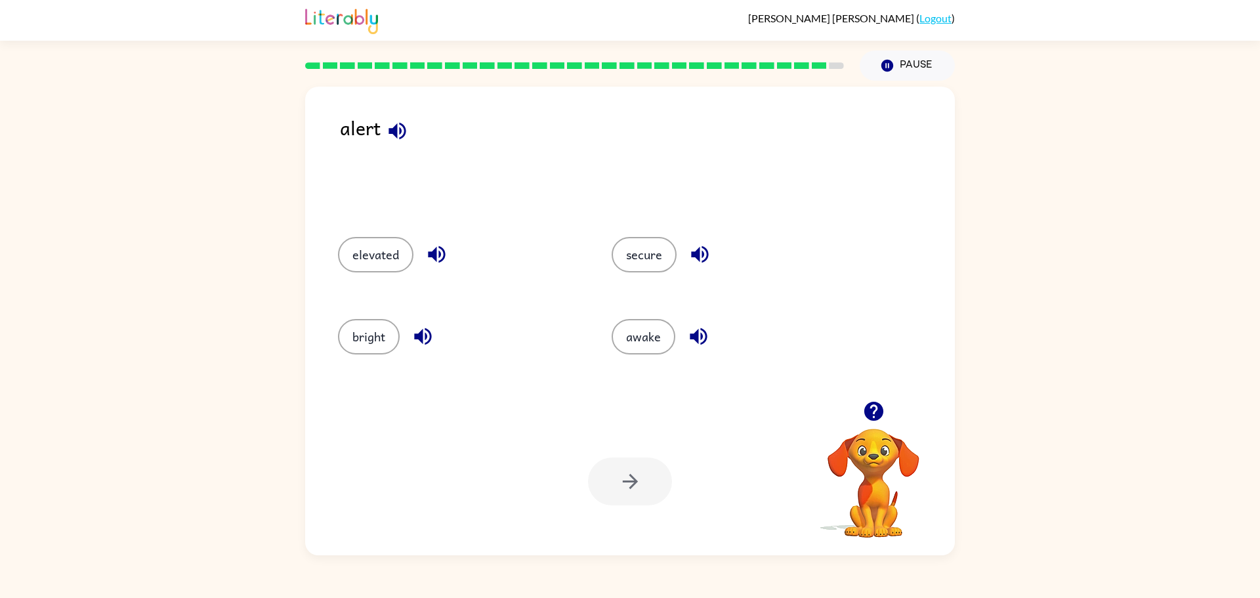
click at [443, 245] on icon "button" at bounding box center [436, 254] width 23 height 23
click at [708, 251] on icon "button" at bounding box center [699, 254] width 23 height 23
click at [644, 246] on button "secure" at bounding box center [644, 254] width 65 height 35
click at [640, 488] on icon "button" at bounding box center [630, 481] width 23 height 23
